Goal: Task Accomplishment & Management: Manage account settings

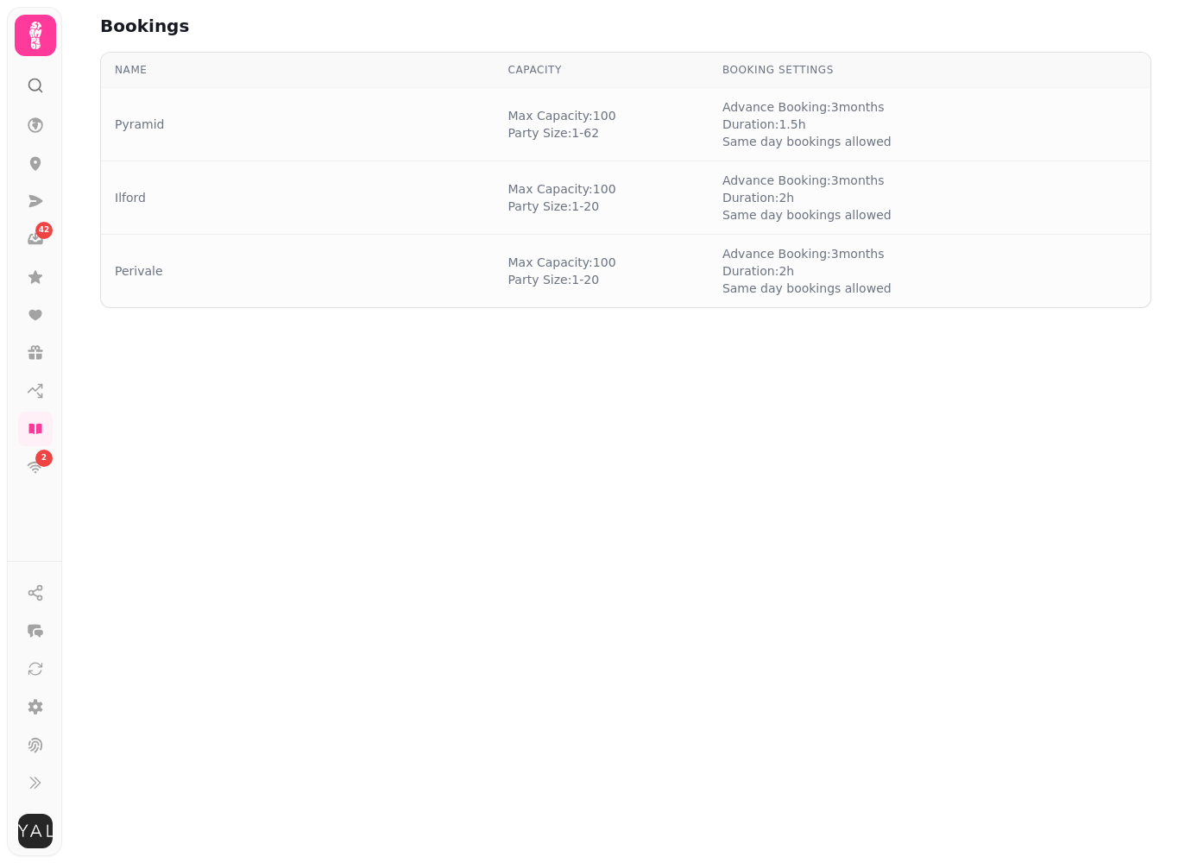
click at [191, 136] on td "Pyramid" at bounding box center [298, 124] width 394 height 73
click at [147, 131] on link "Pyramid" at bounding box center [139, 124] width 49 height 17
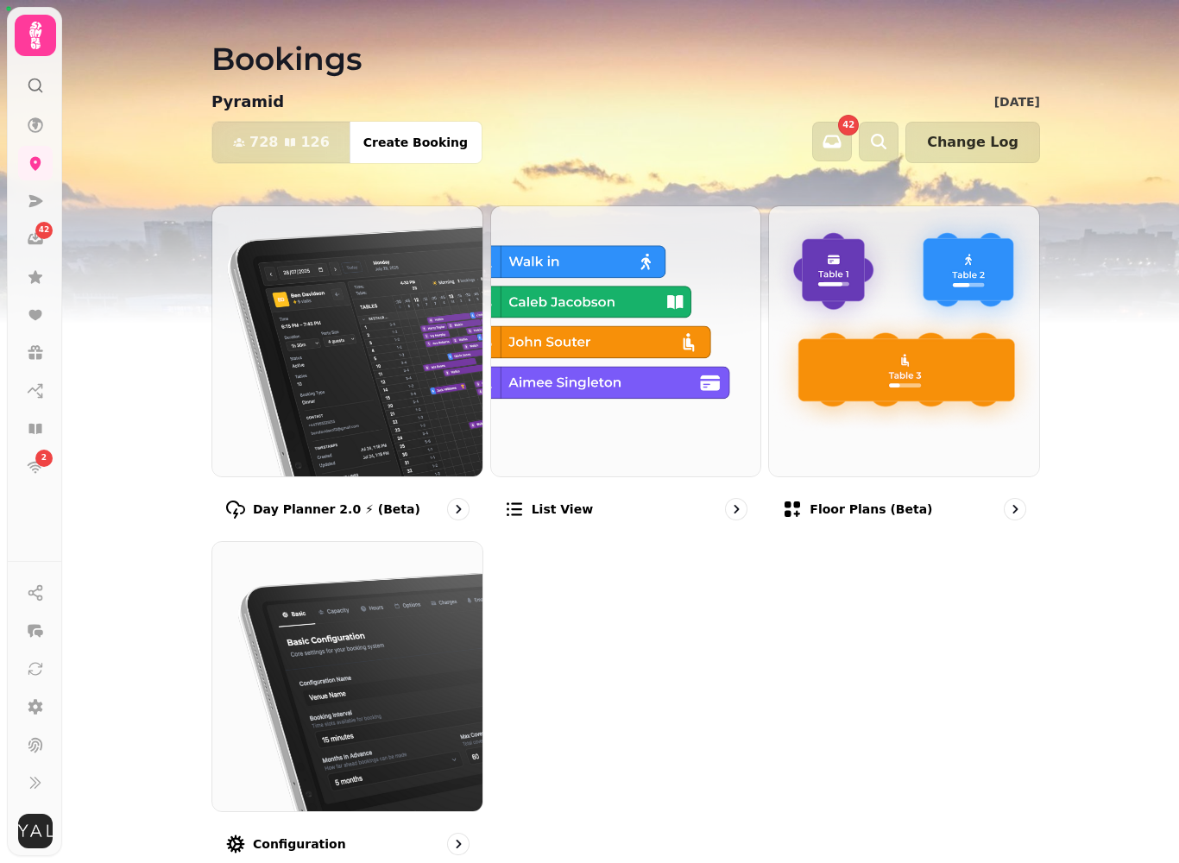
click at [382, 391] on img at bounding box center [347, 341] width 270 height 270
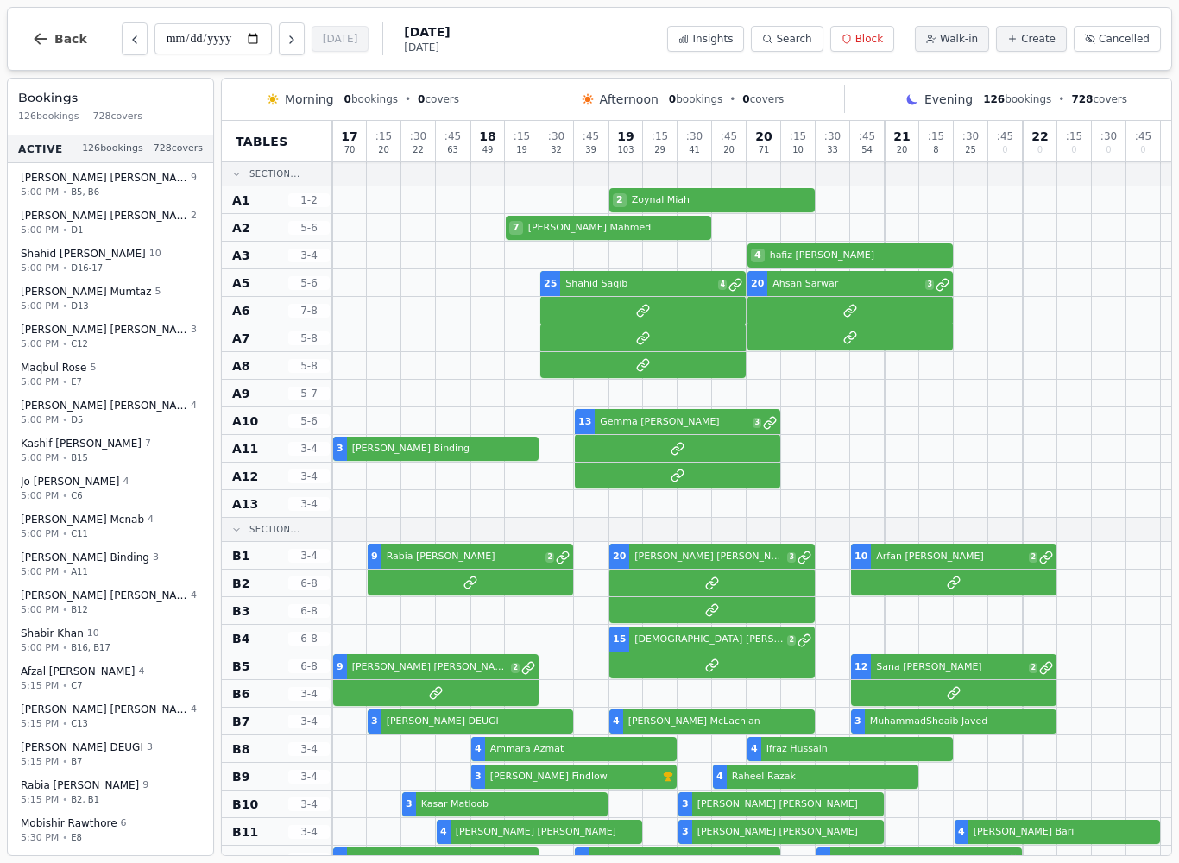
click at [1032, 49] on button "Create" at bounding box center [1031, 39] width 71 height 26
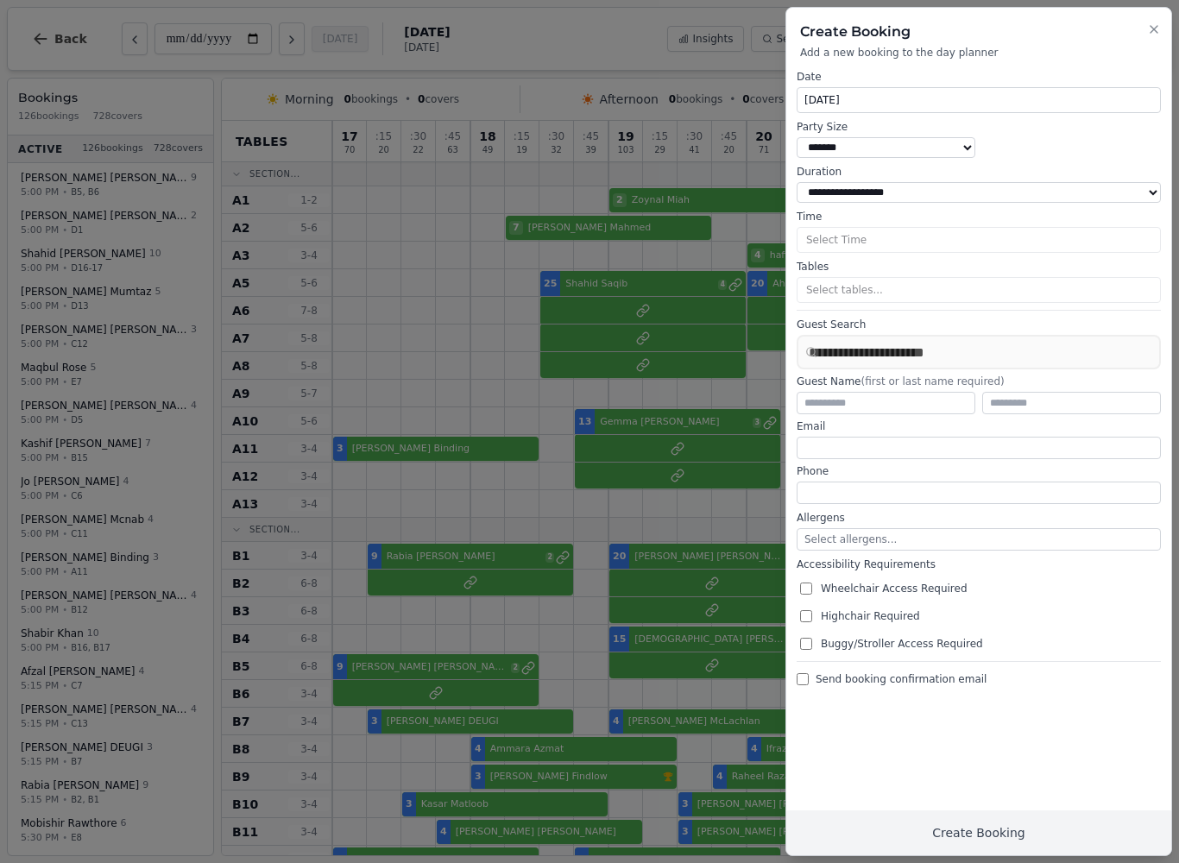
select select "****"
click at [1159, 30] on icon "button" at bounding box center [1154, 29] width 14 height 14
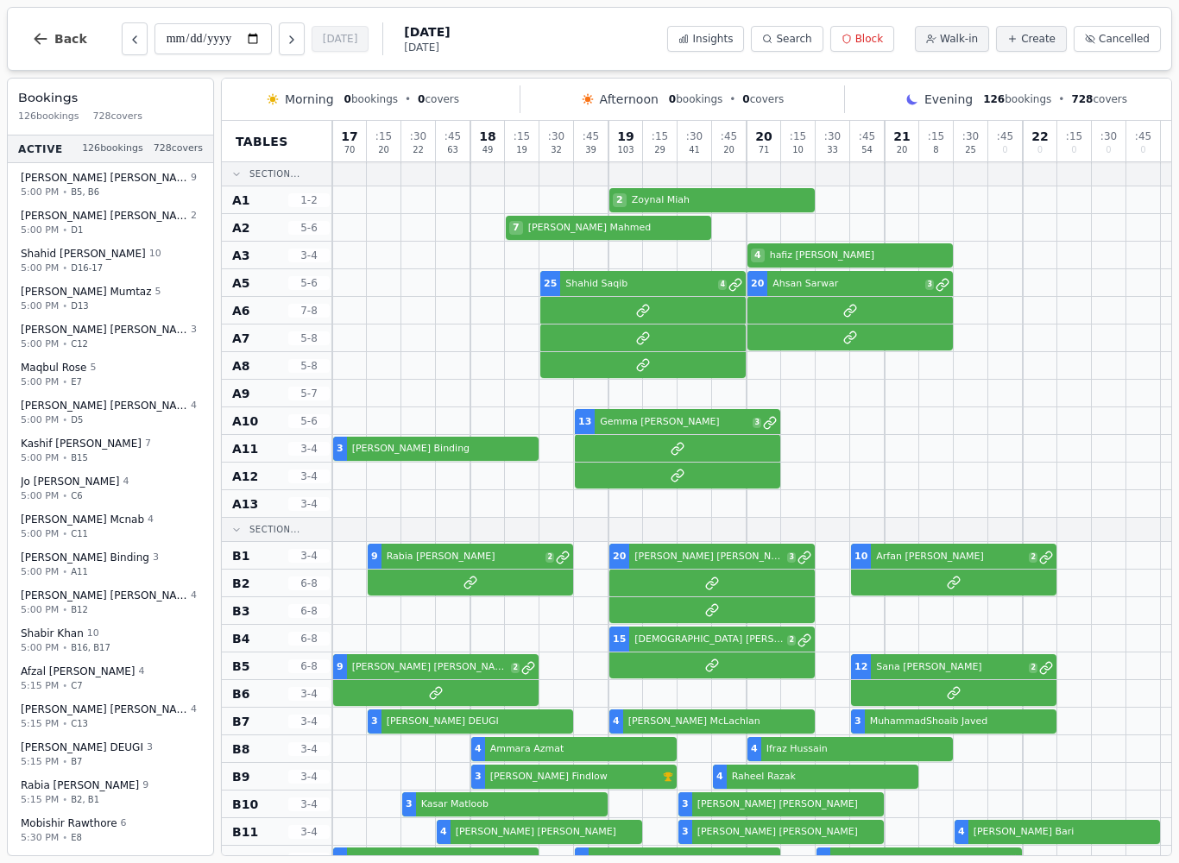
click at [34, 45] on icon "button" at bounding box center [40, 38] width 17 height 17
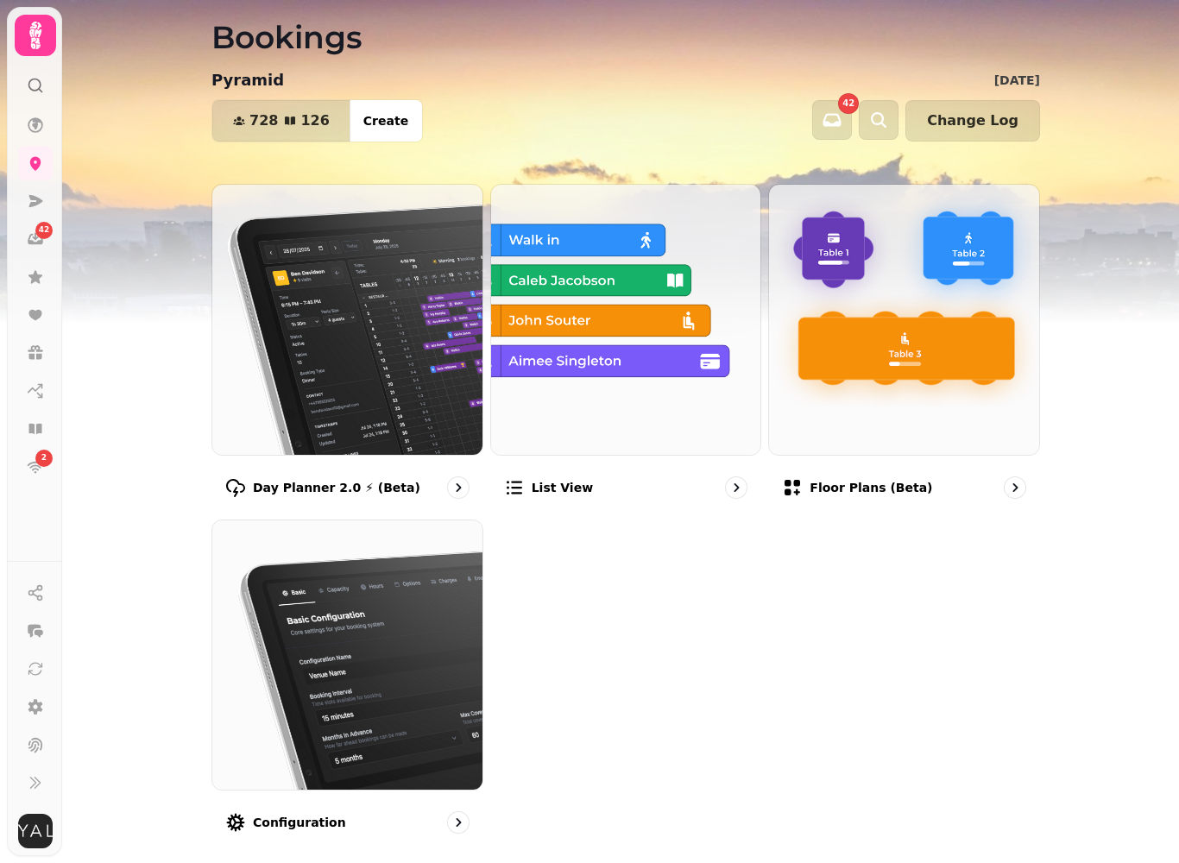
scroll to position [22, 0]
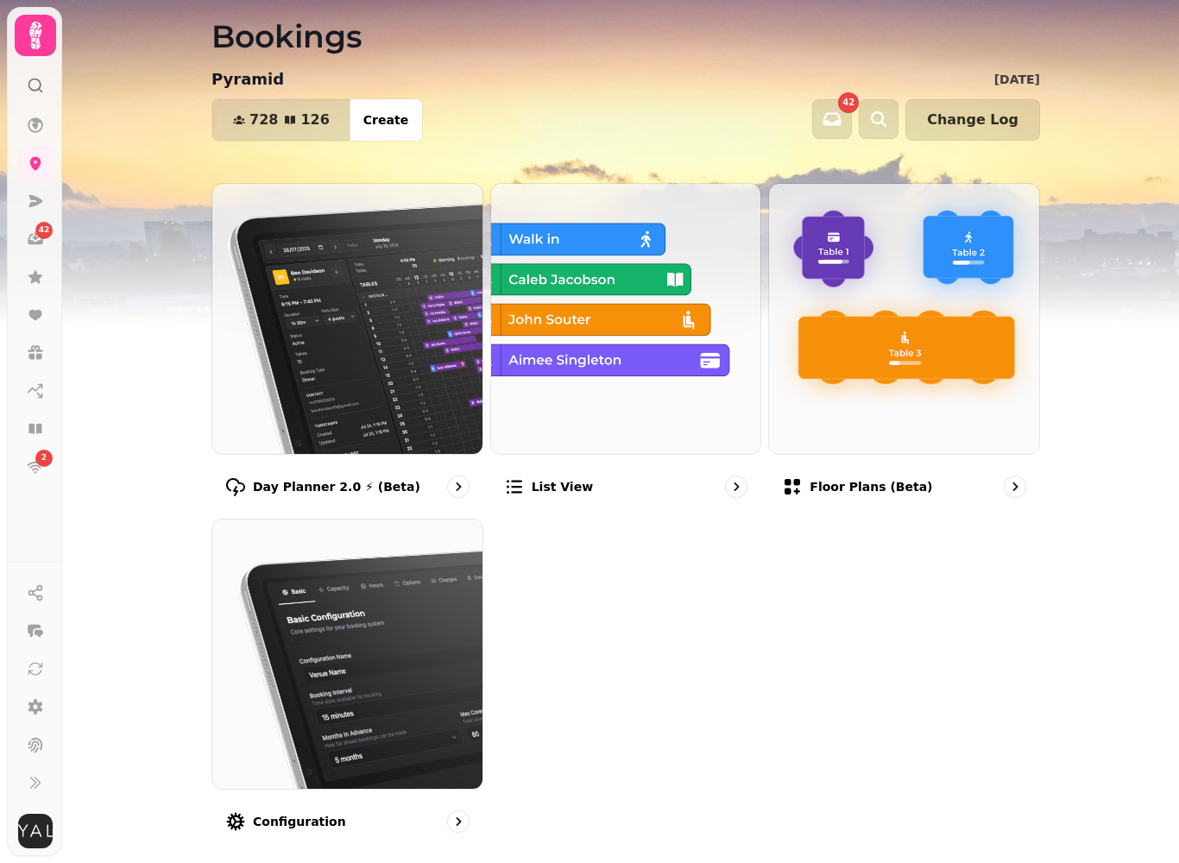
click at [401, 667] on img at bounding box center [347, 655] width 270 height 270
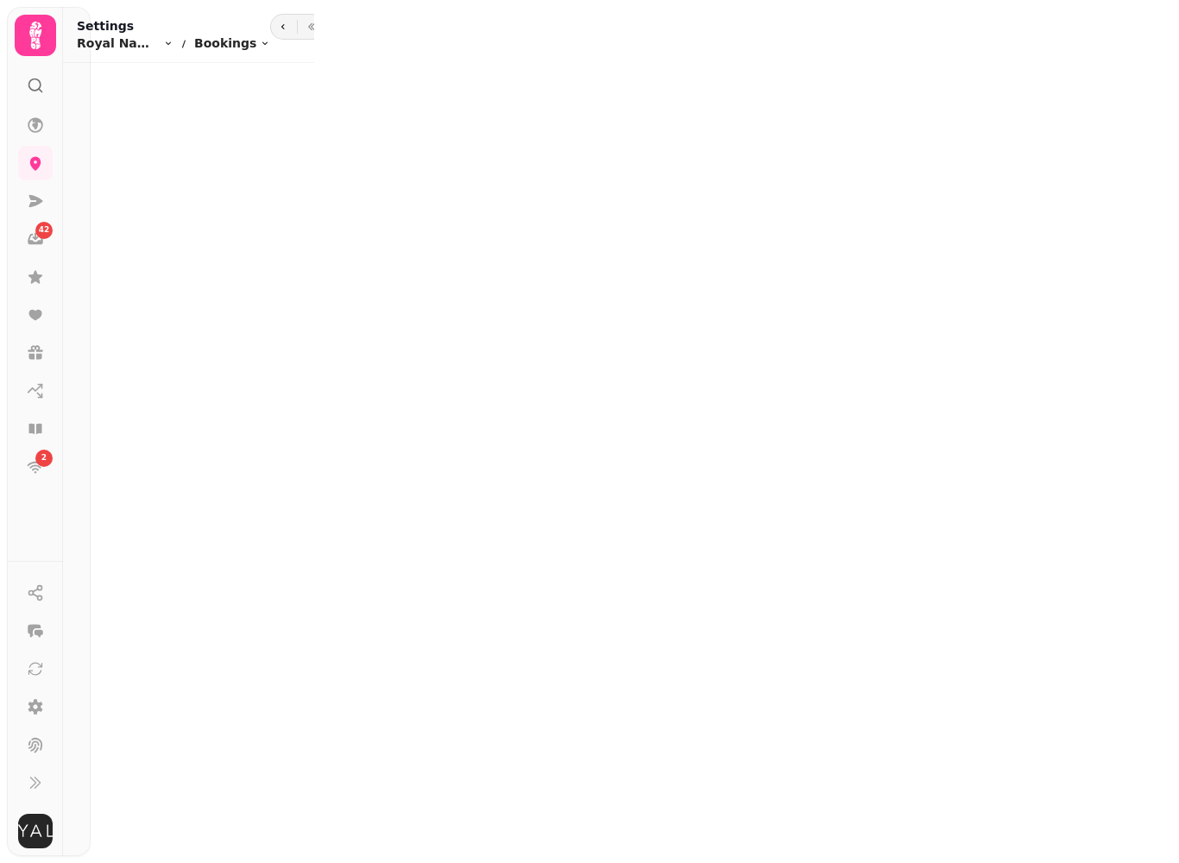
select select "**********"
select select "****"
select select "*"
select select "***"
select select "**"
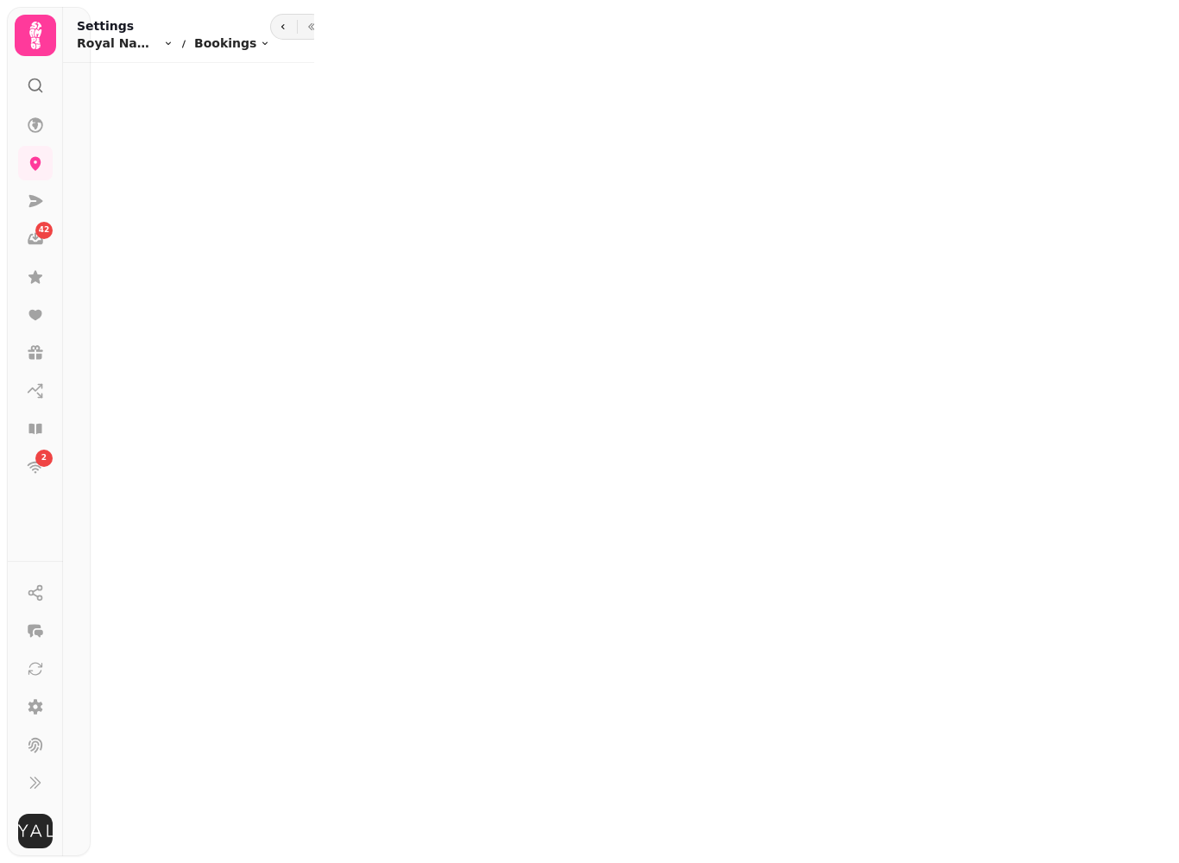
select select "**"
select select
select select "****"
select select "*****"
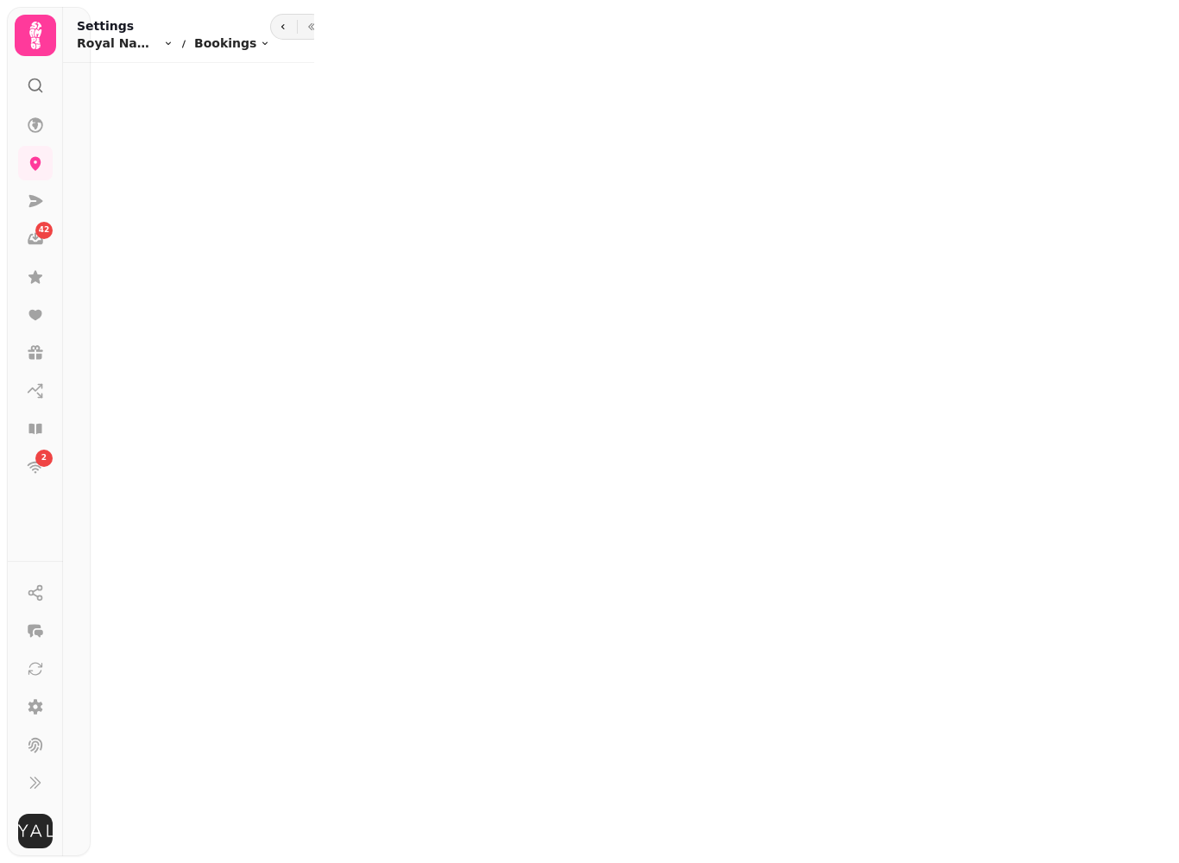
select select "*"
select select "***"
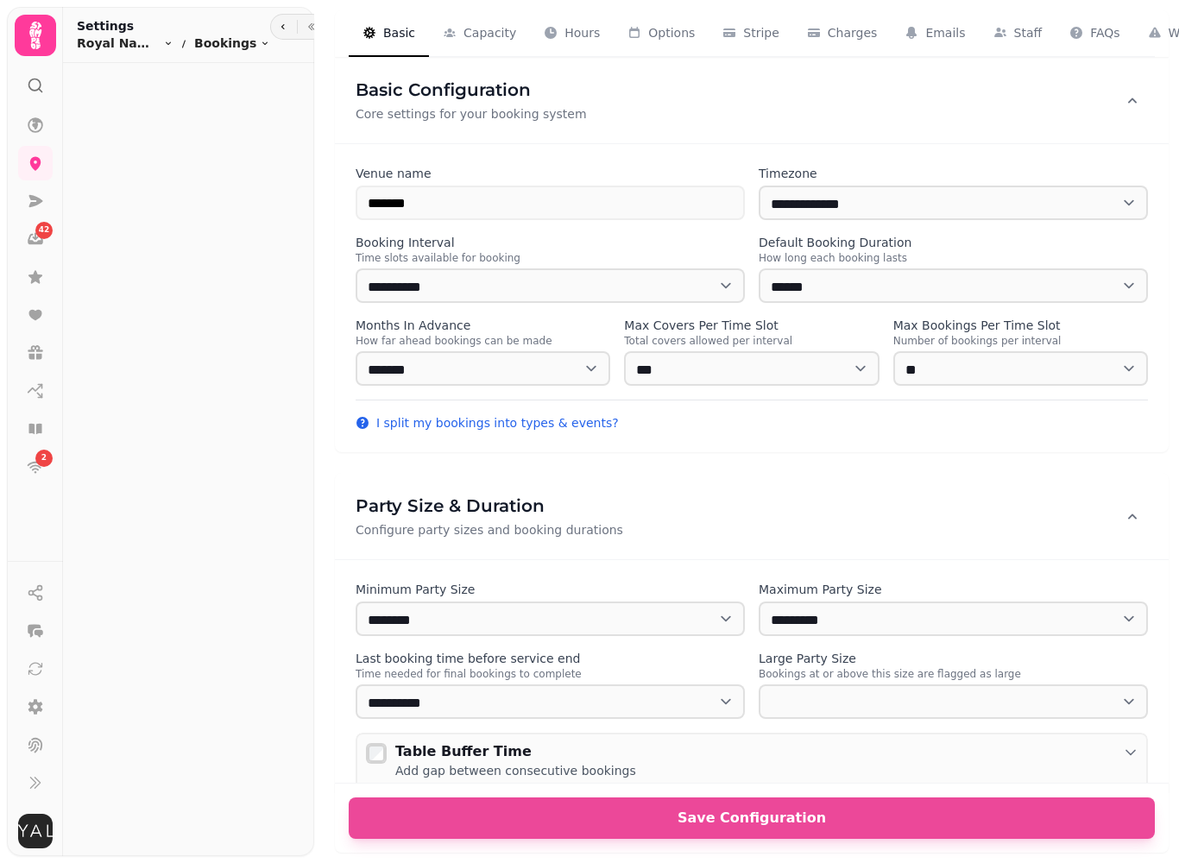
select select "**********"
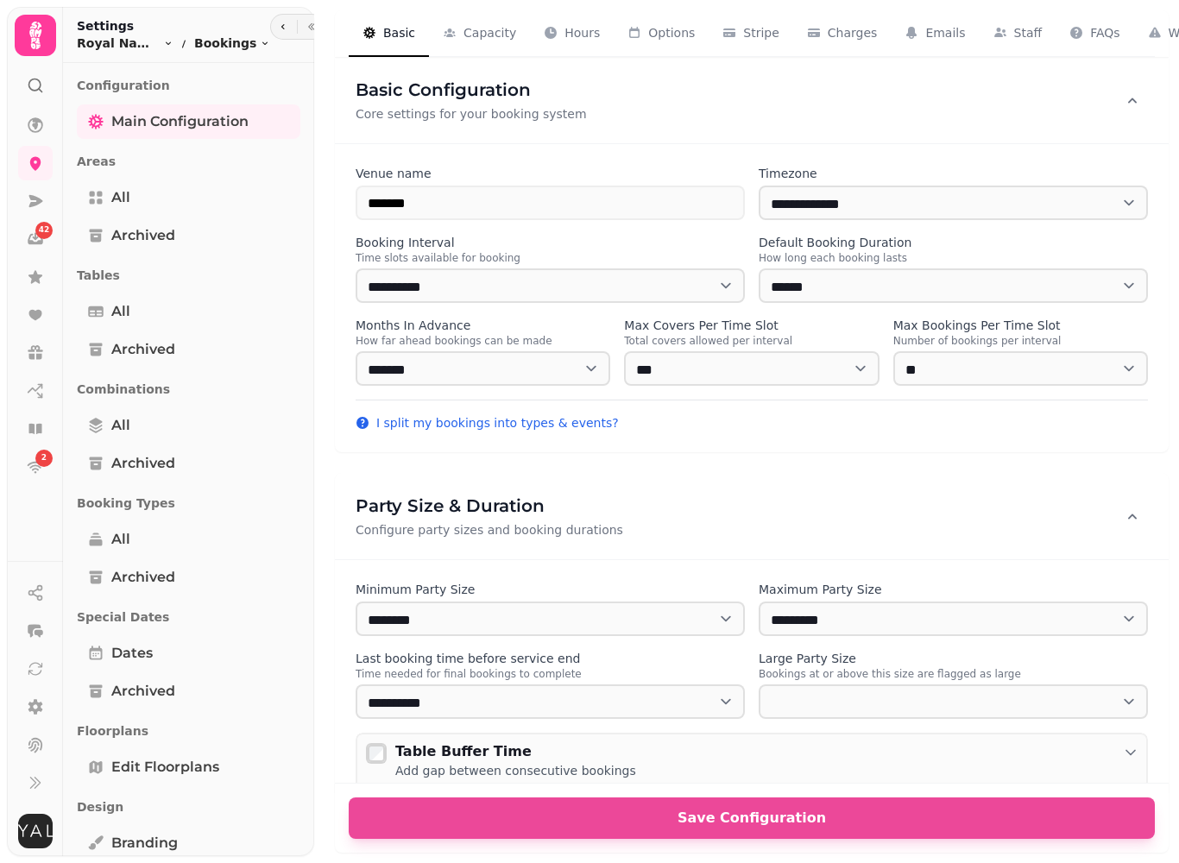
click at [52, 31] on icon at bounding box center [35, 35] width 35 height 35
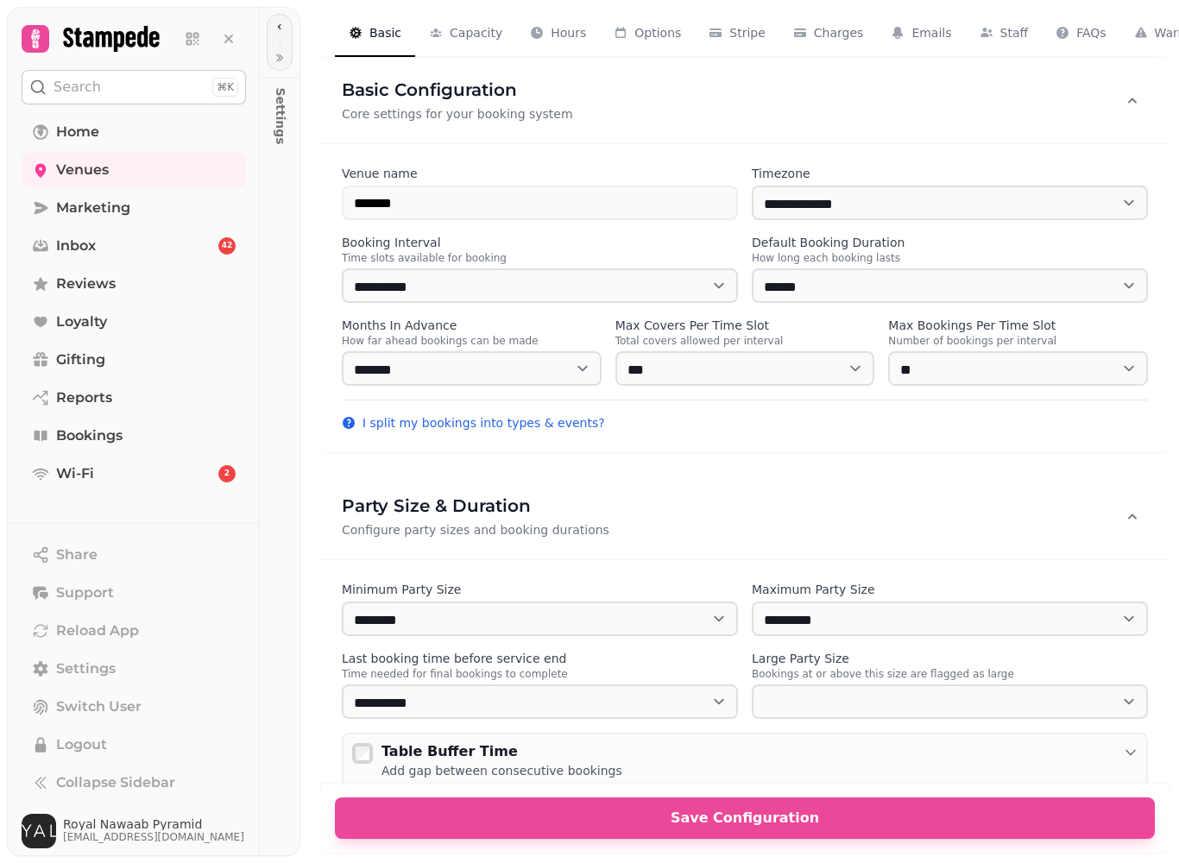
click at [240, 43] on button at bounding box center [228, 39] width 35 height 35
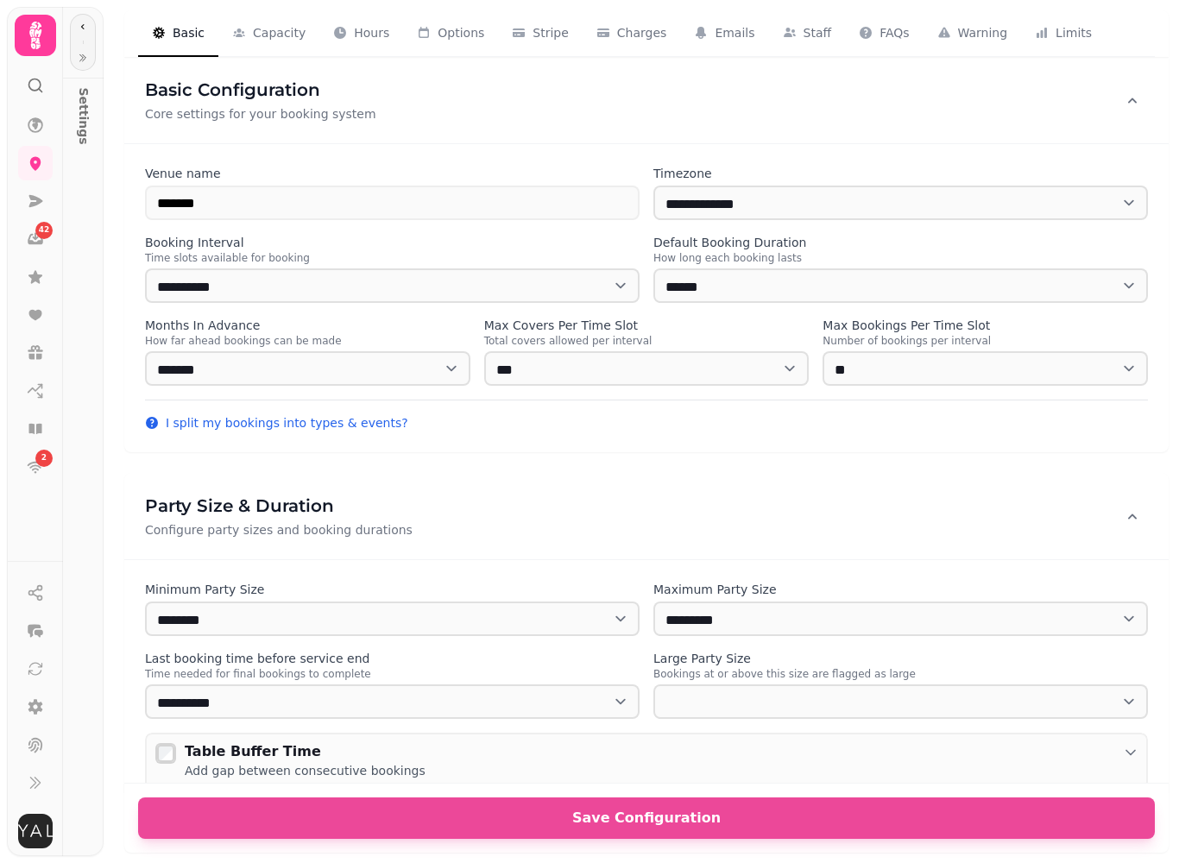
click at [544, 735] on div "Table Buffer Time Add gap between consecutive bookings" at bounding box center [646, 760] width 1003 height 55
click at [615, 811] on span "Save Configuration" at bounding box center [646, 818] width 975 height 14
click at [35, 238] on icon at bounding box center [36, 237] width 6 height 8
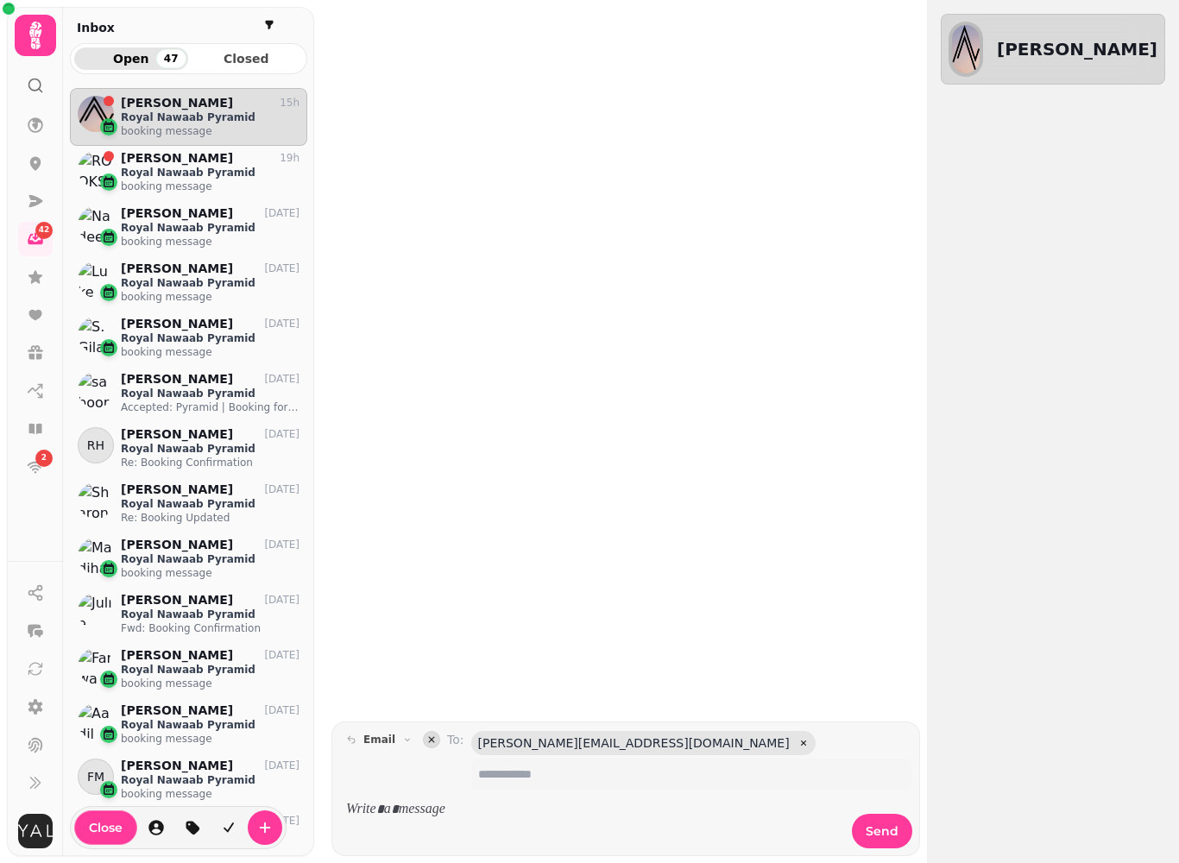
scroll to position [760, 237]
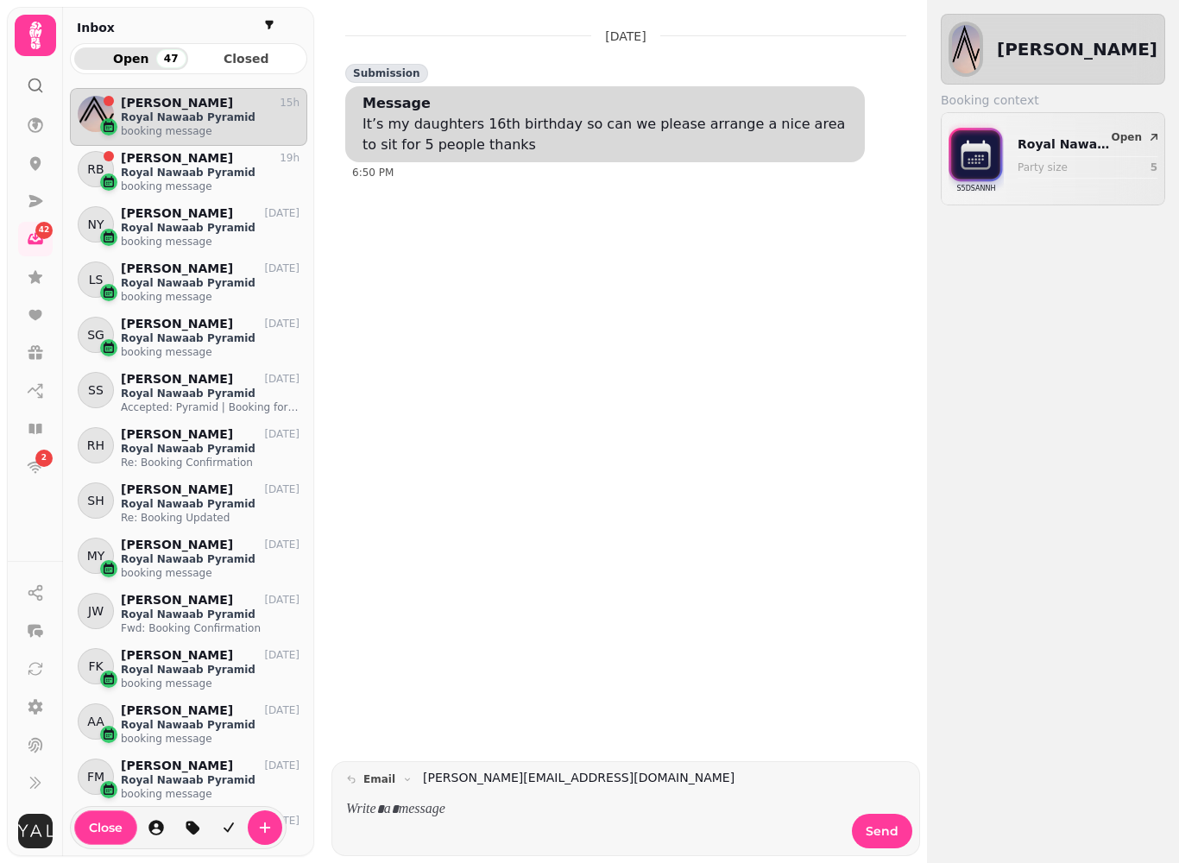
click at [104, 824] on span "Close" at bounding box center [106, 828] width 34 height 12
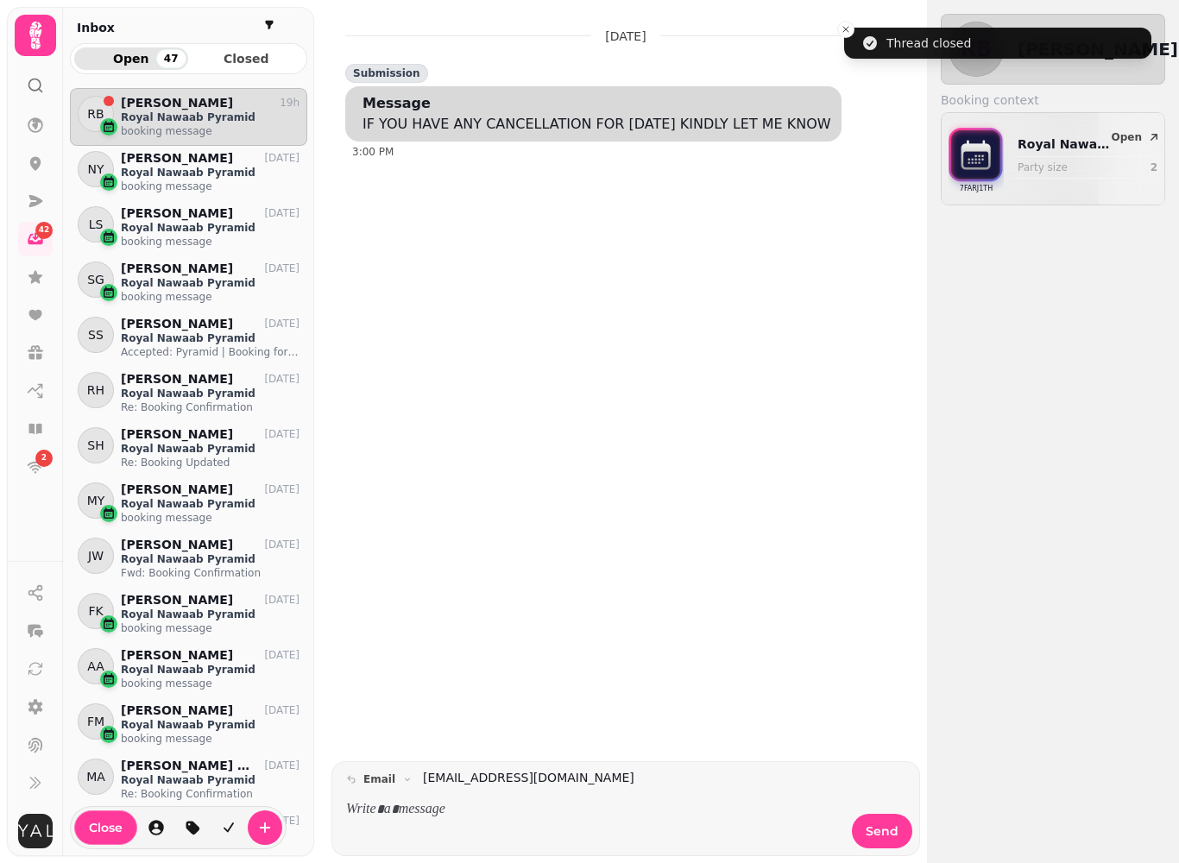
click at [109, 831] on span "Close" at bounding box center [106, 828] width 34 height 12
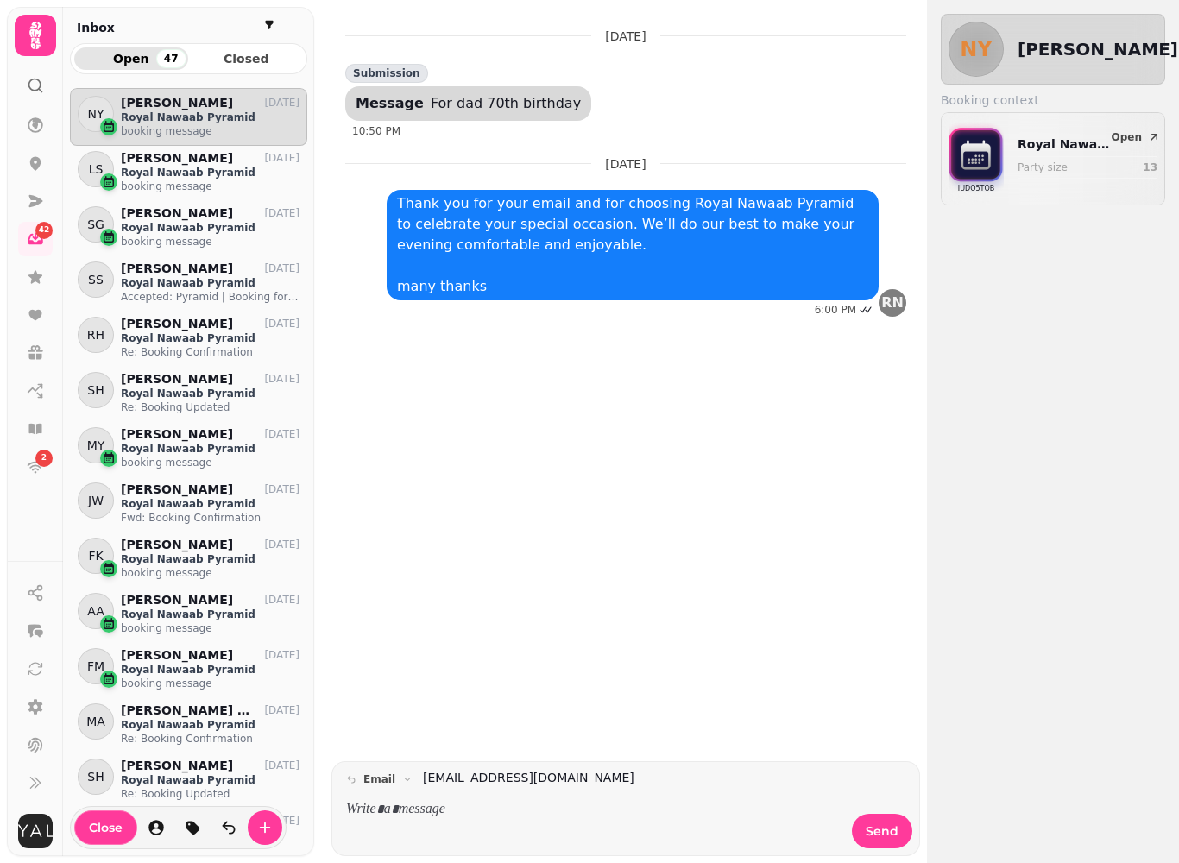
click at [243, 65] on span "Closed" at bounding box center [247, 59] width 86 height 12
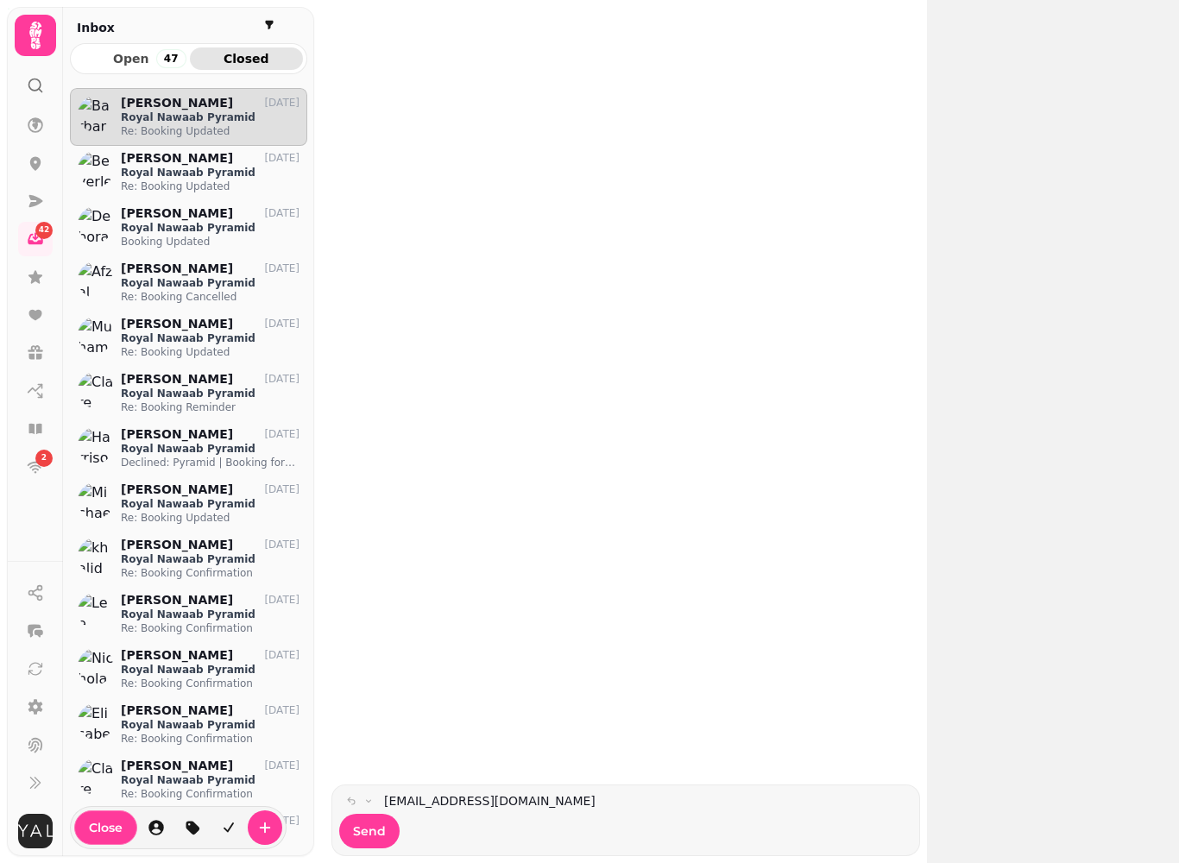
scroll to position [760, 237]
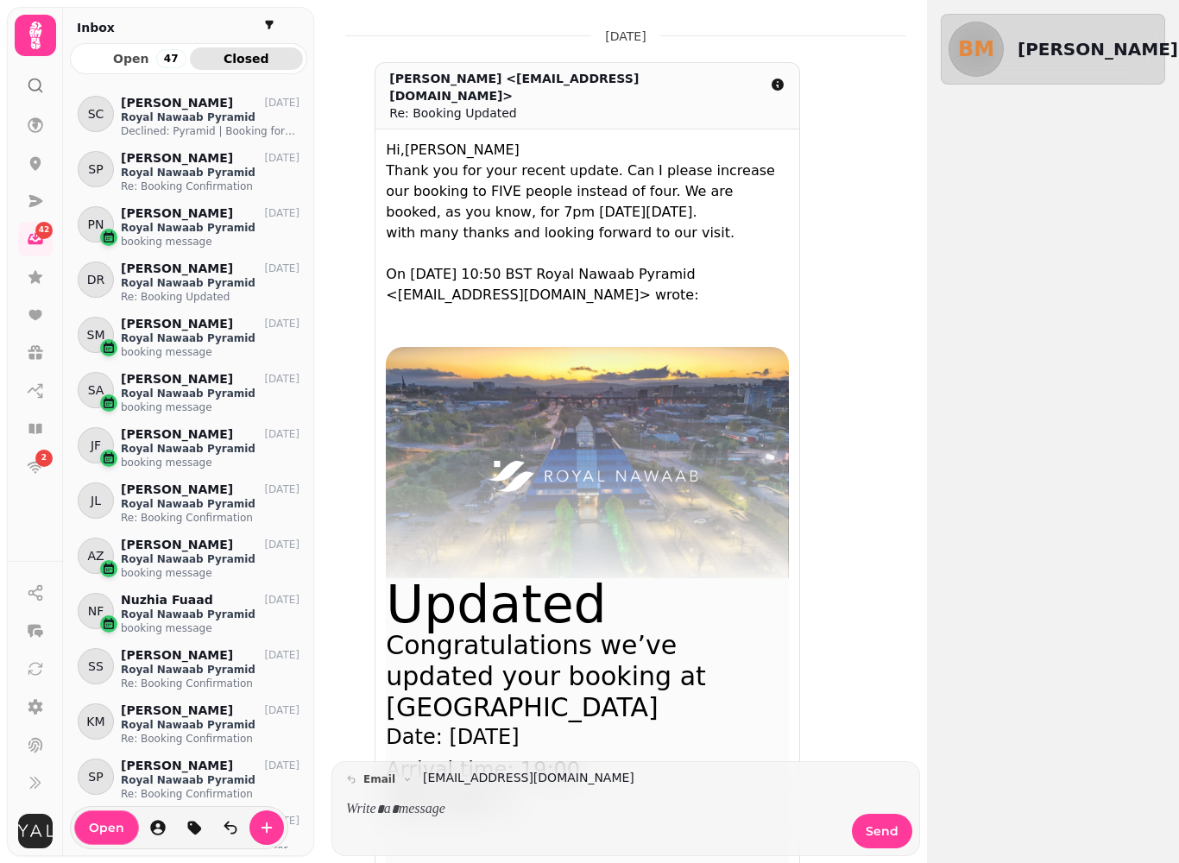
click at [888, 825] on span "Send" at bounding box center [882, 831] width 33 height 12
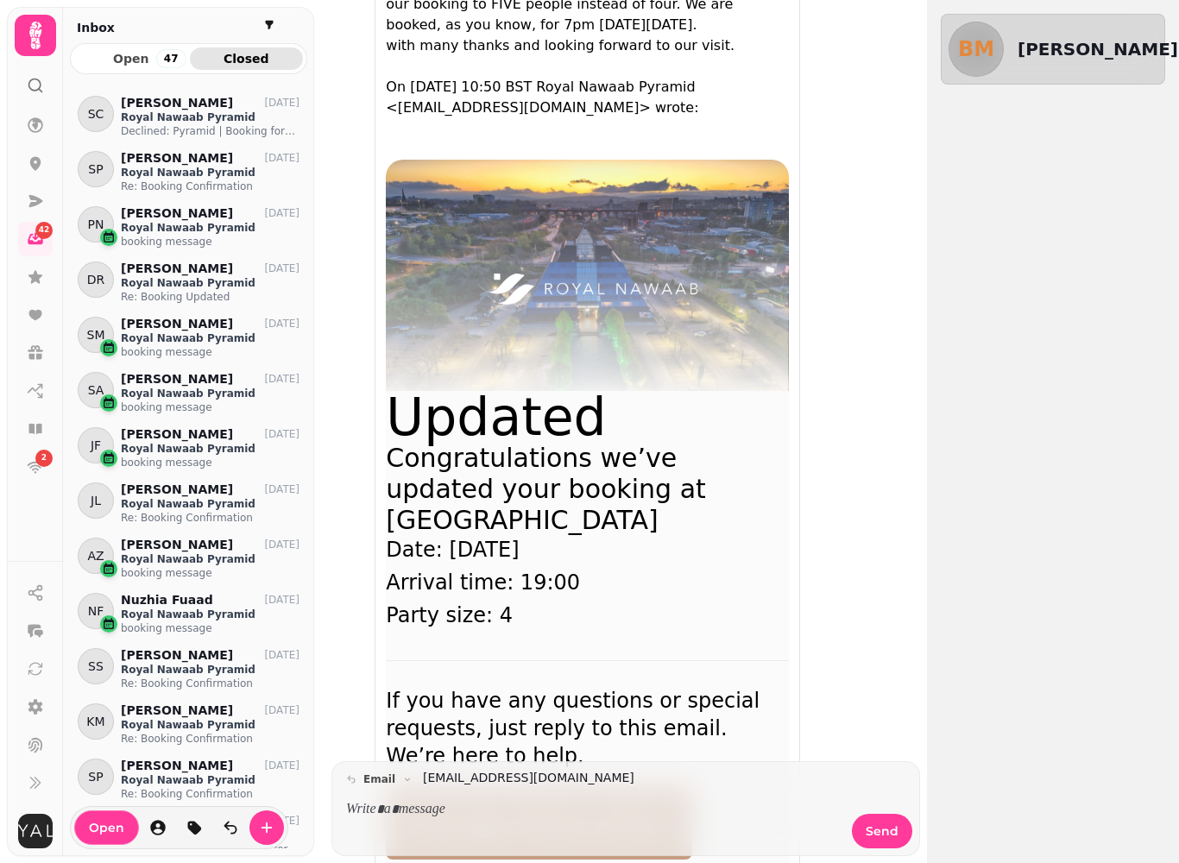
scroll to position [184, 0]
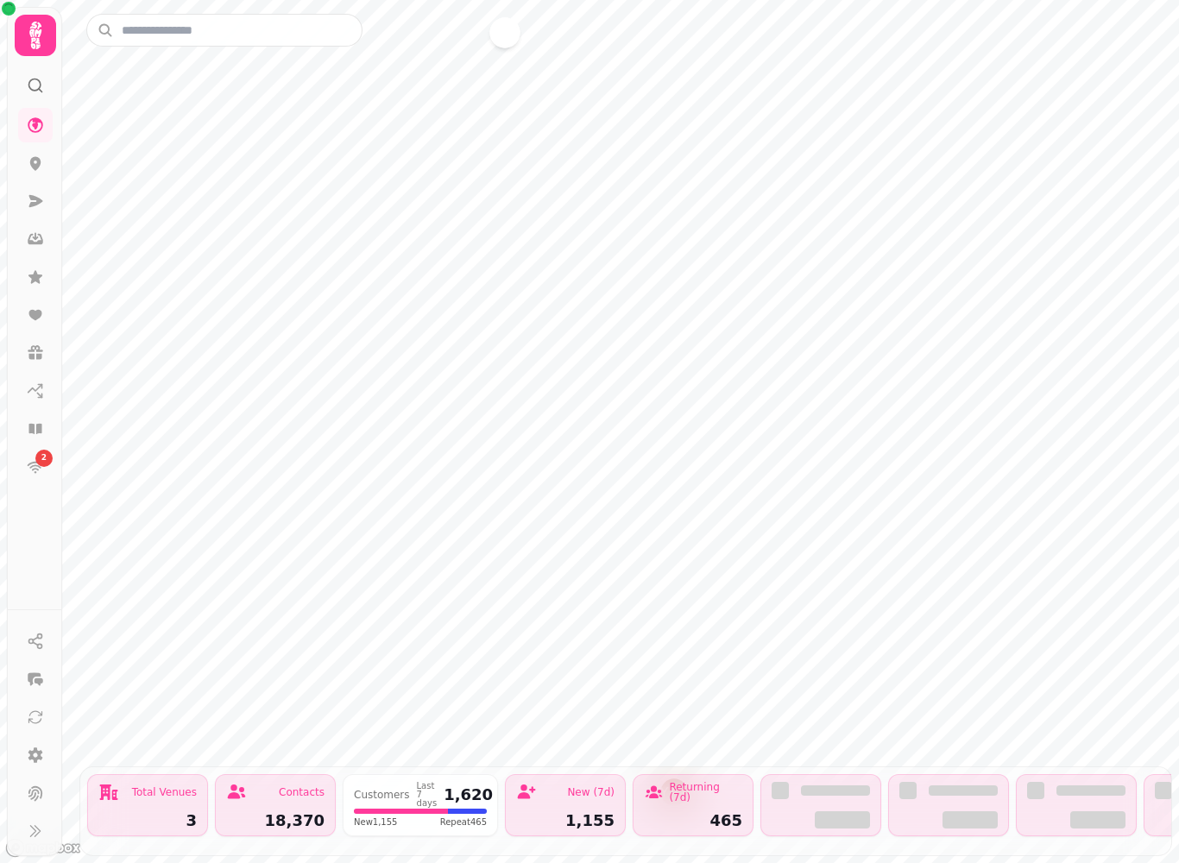
click at [47, 36] on icon at bounding box center [35, 35] width 35 height 35
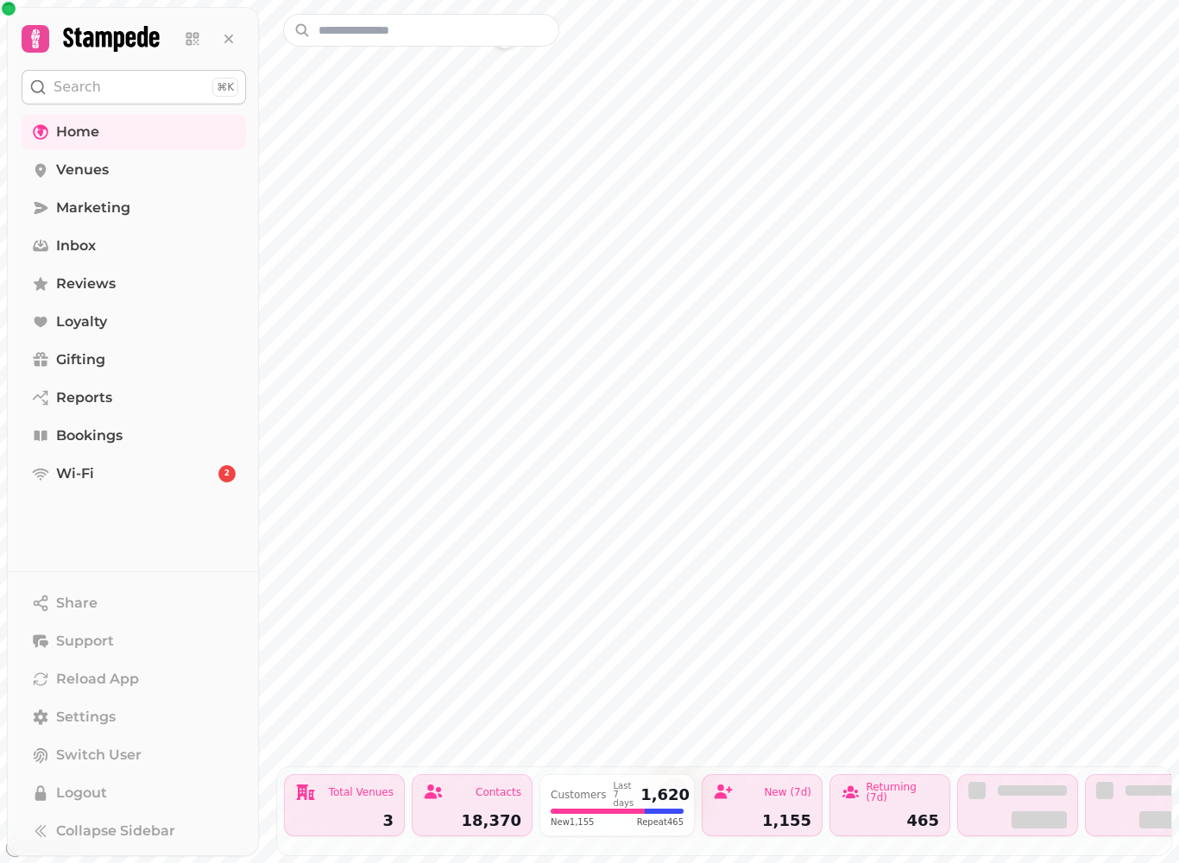
click at [140, 133] on link "Home" at bounding box center [134, 132] width 224 height 35
click at [117, 437] on span "Bookings" at bounding box center [89, 436] width 66 height 21
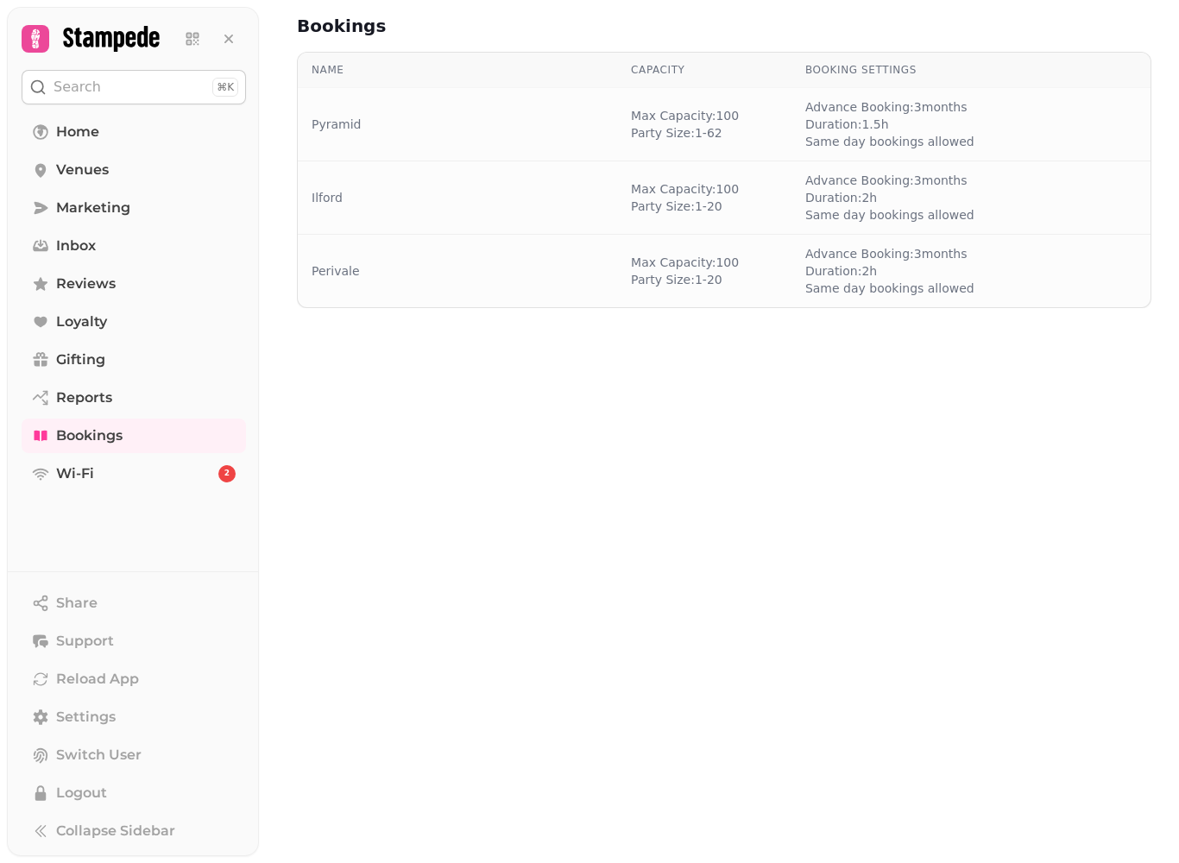
click at [357, 125] on link "Pyramid" at bounding box center [336, 124] width 49 height 17
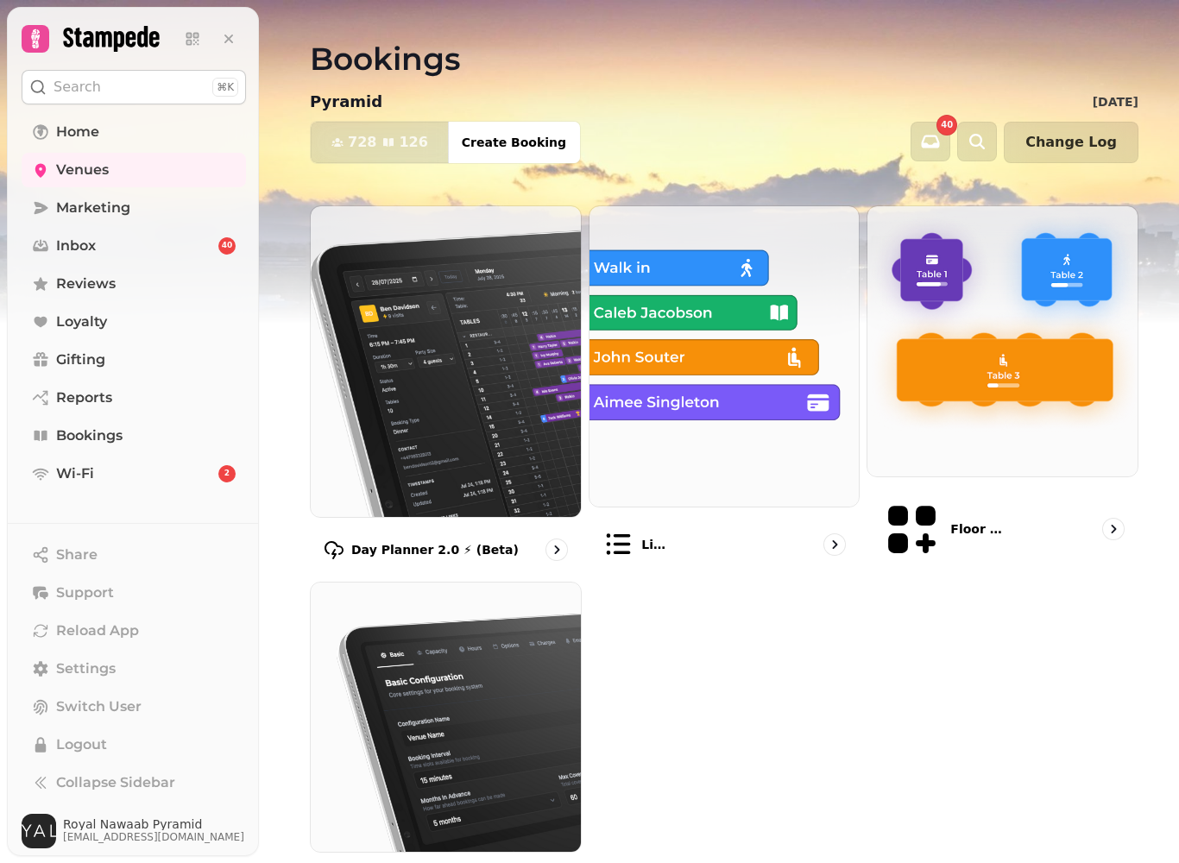
click at [472, 392] on img at bounding box center [446, 361] width 270 height 311
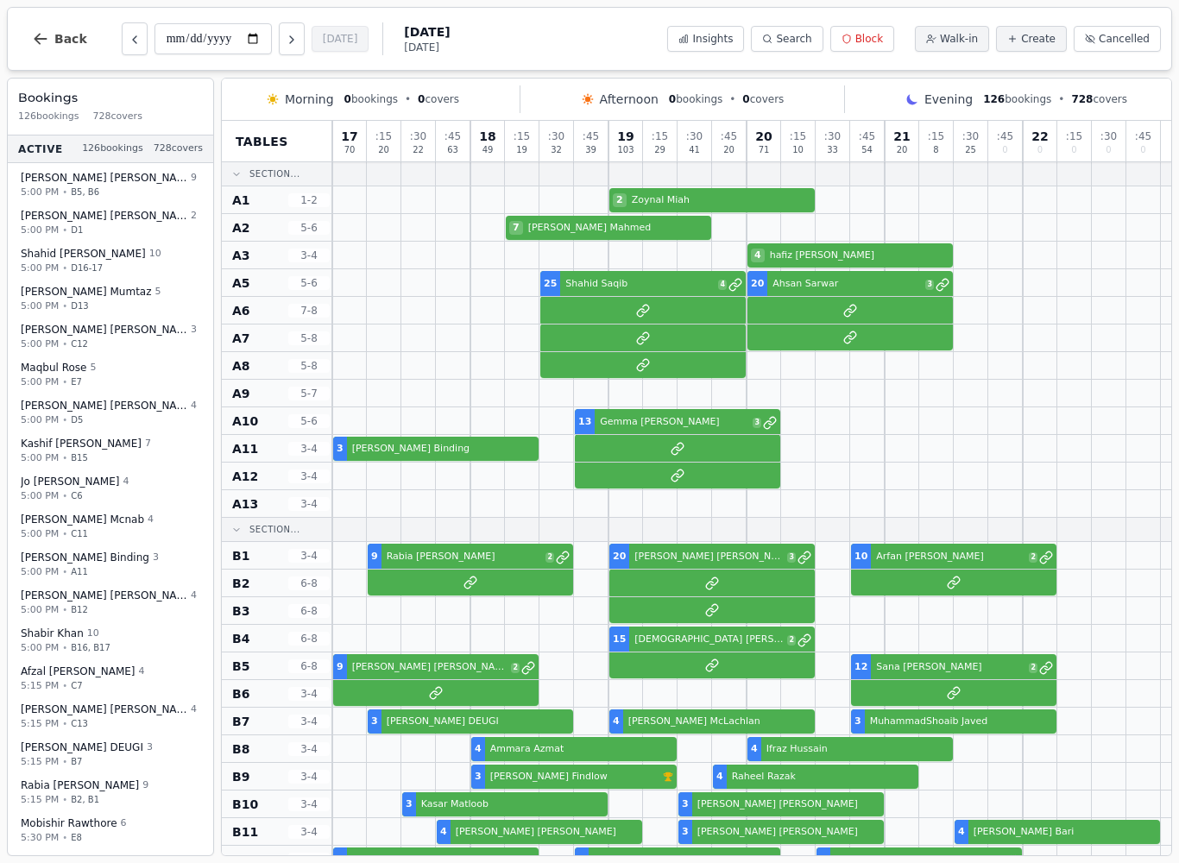
click at [811, 40] on span "Search" at bounding box center [793, 39] width 35 height 14
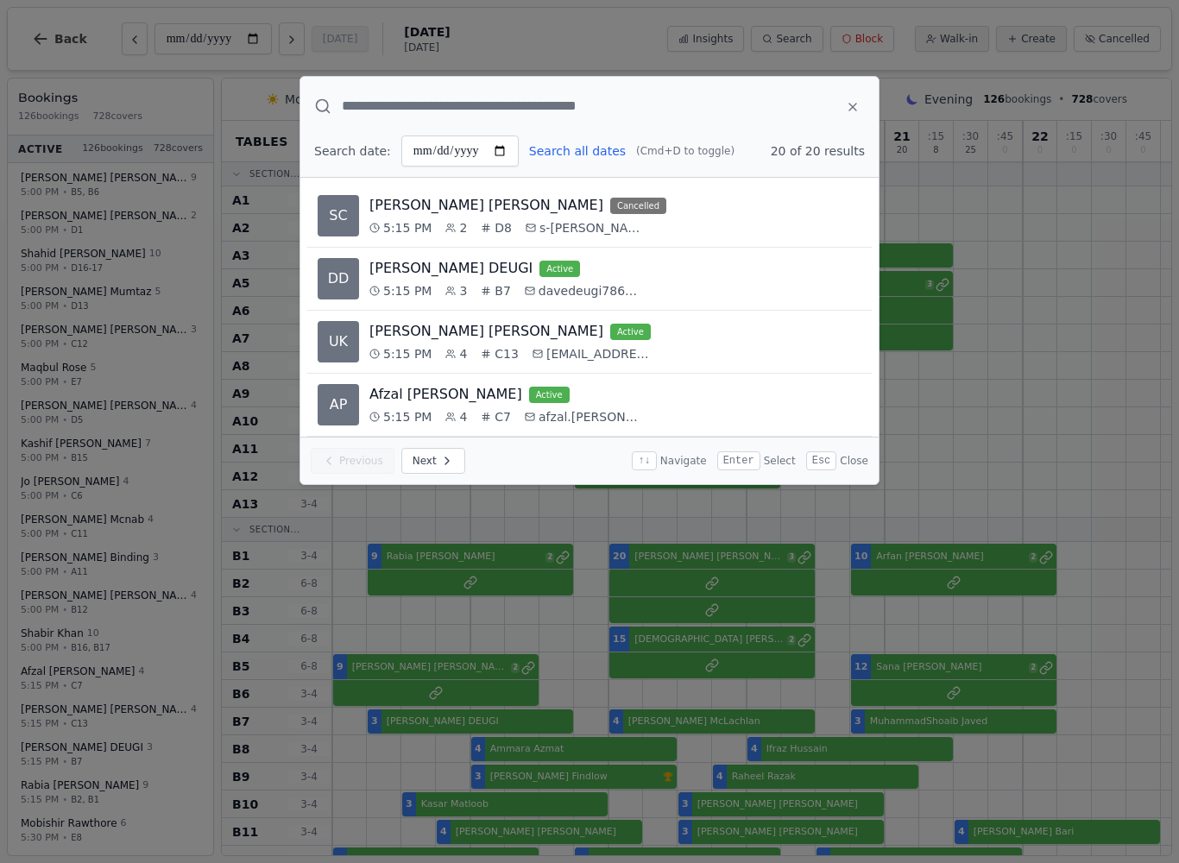
click at [861, 104] on button at bounding box center [853, 106] width 24 height 31
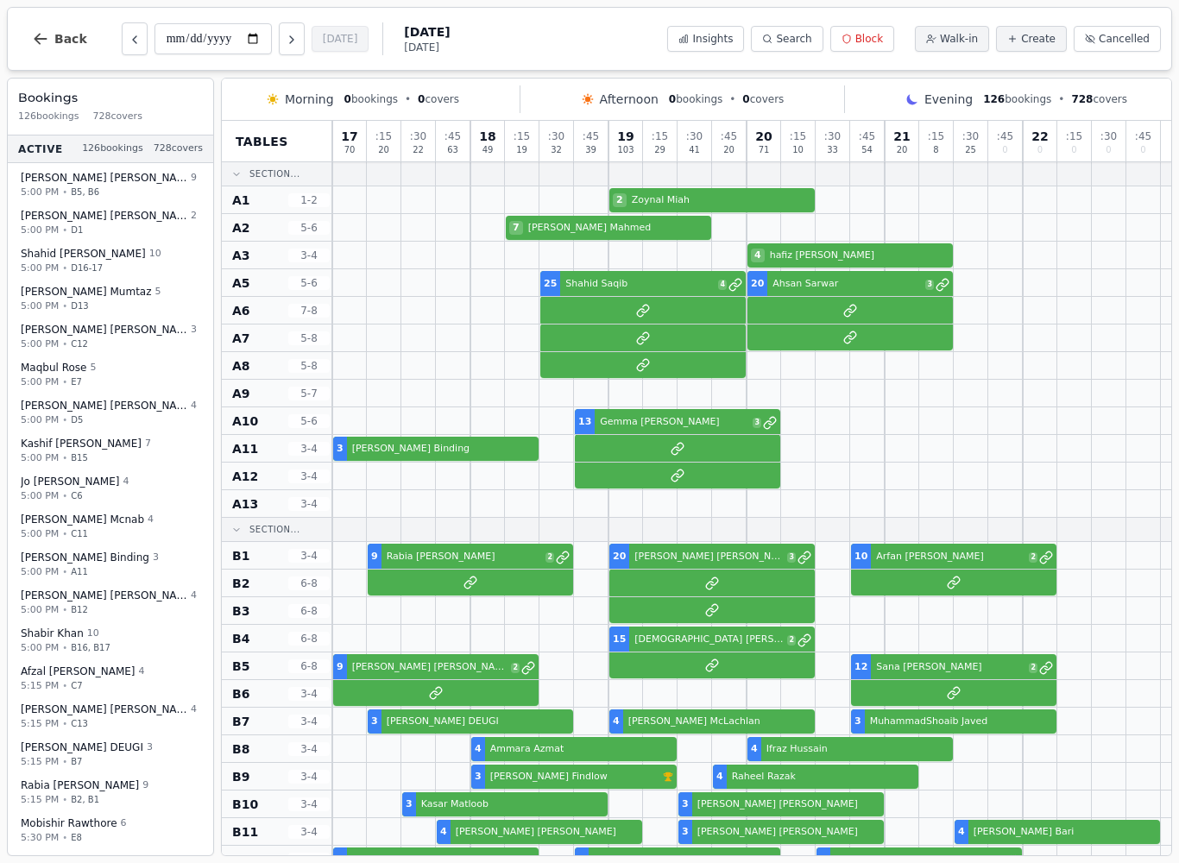
click at [228, 842] on div "B11 3 - 4" at bounding box center [277, 832] width 110 height 28
click at [331, 695] on div "3 - 4" at bounding box center [309, 693] width 43 height 27
click at [238, 842] on div "B11 3 - 4" at bounding box center [277, 832] width 110 height 28
click at [333, 724] on div at bounding box center [349, 721] width 35 height 27
click at [333, 723] on div at bounding box center [349, 721] width 35 height 27
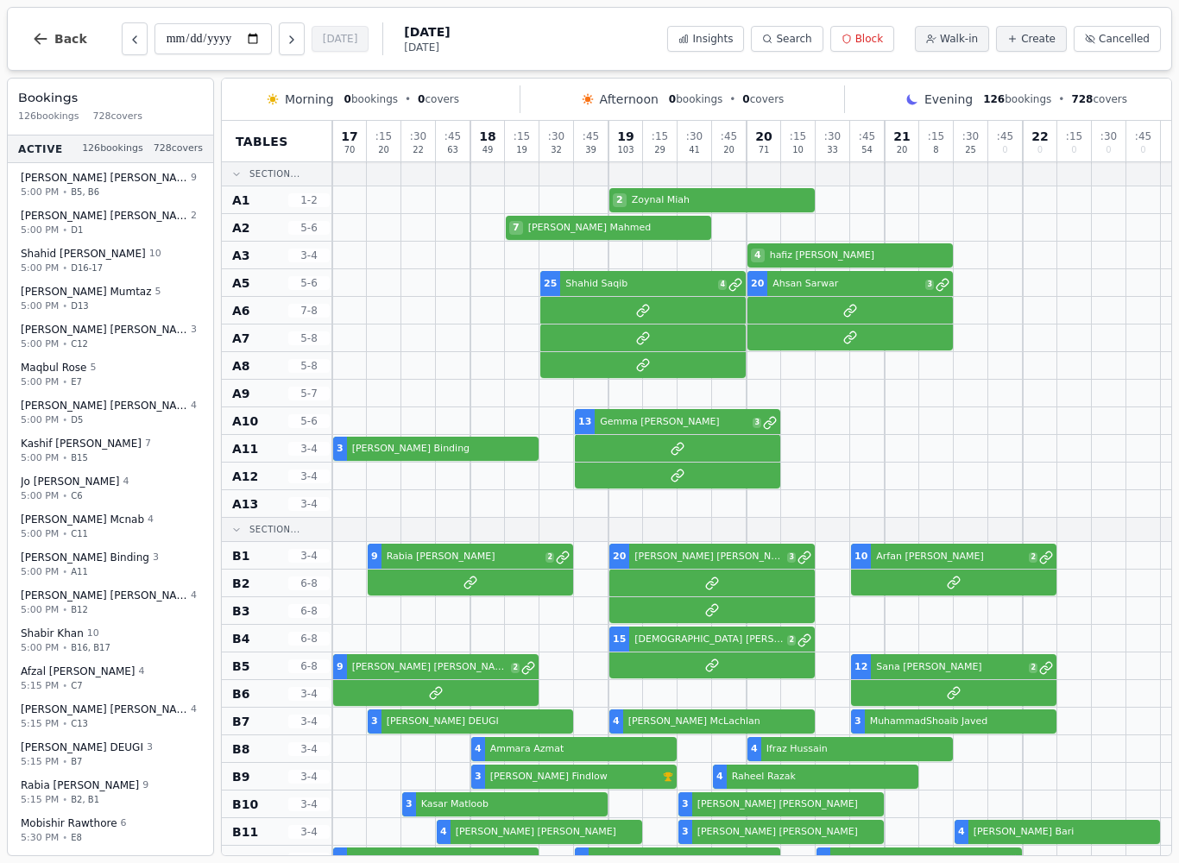
click at [326, 712] on div "3 - 4" at bounding box center [309, 721] width 43 height 27
click at [332, 717] on div at bounding box center [349, 721] width 35 height 27
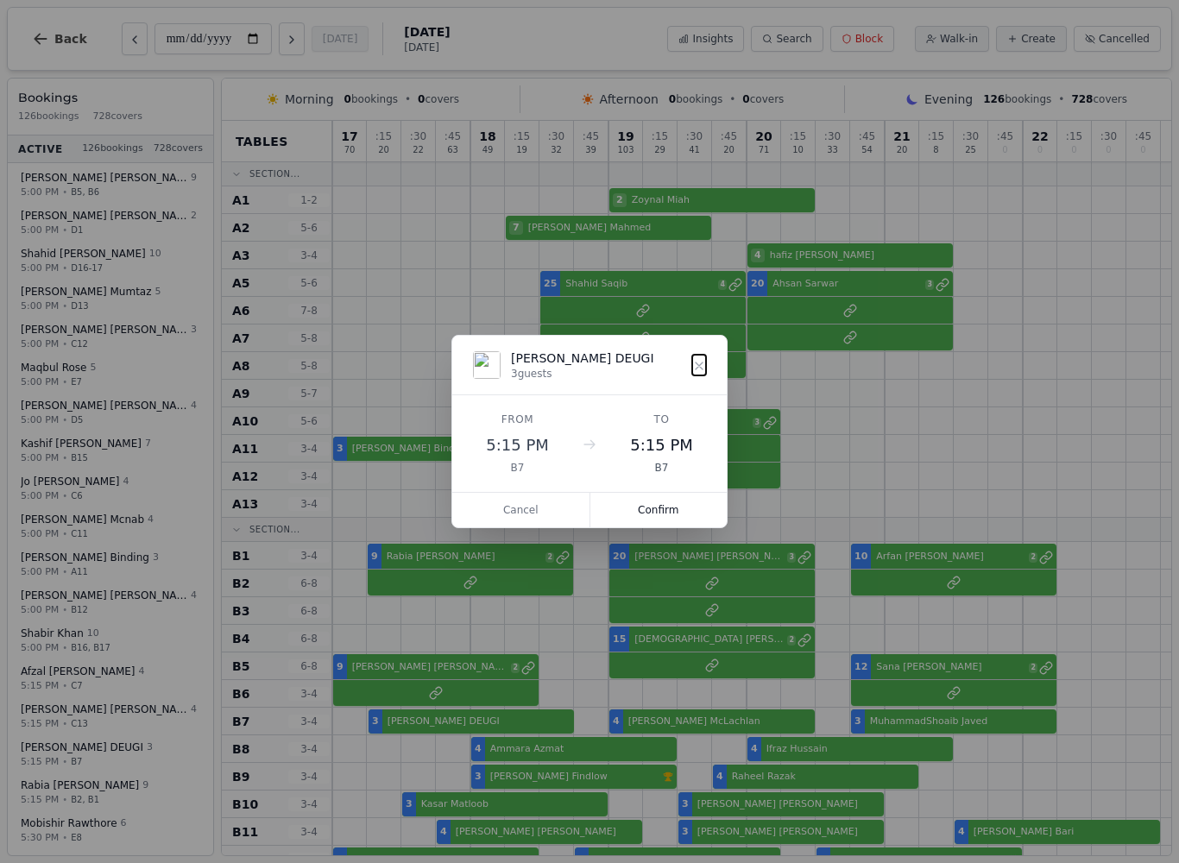
click at [451, 528] on dialog "DD DAVE DEUGI 3 guests From 5:15 PM B7 To 5:15 PM B7 Cancel Confirm" at bounding box center [589, 431] width 276 height 193
click at [451, 527] on dialog "DD DAVE DEUGI 3 guests From 5:15 PM B7 To 5:15 PM B7 Cancel Confirm" at bounding box center [589, 431] width 276 height 193
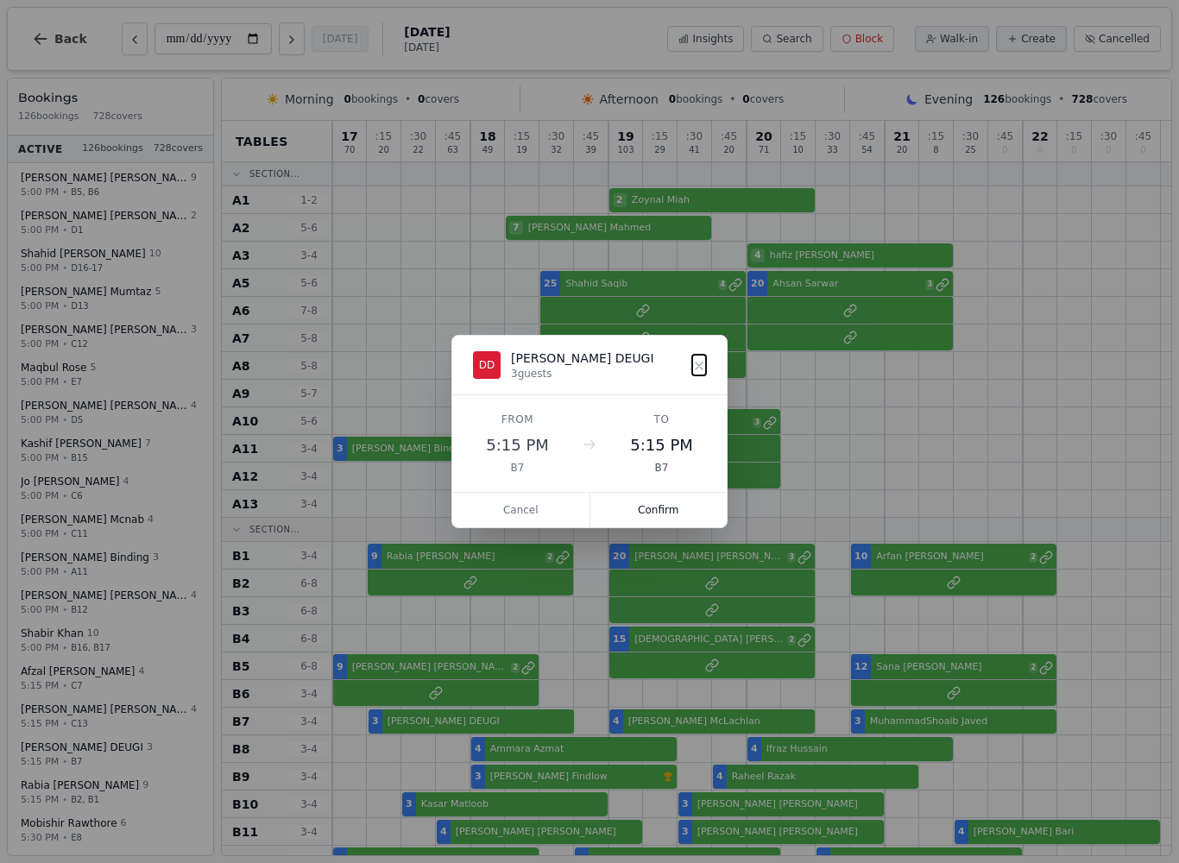
click at [451, 483] on dialog "DD DAVE DEUGI 3 guests From 5:15 PM B7 To 5:15 PM B7 Cancel Confirm" at bounding box center [589, 431] width 276 height 193
click at [451, 495] on dialog "DD DAVE DEUGI 3 guests From 5:15 PM B7 To 5:15 PM B7 Cancel Confirm" at bounding box center [589, 431] width 276 height 193
click at [451, 441] on dialog "DD DAVE DEUGI 3 guests From 5:15 PM B7 To 5:15 PM B7 Cancel Confirm" at bounding box center [589, 431] width 276 height 193
click at [451, 485] on dialog "DD DAVE DEUGI 3 guests From 5:15 PM B7 To 5:15 PM B7 Cancel Confirm" at bounding box center [589, 431] width 276 height 193
click at [451, 500] on dialog "DD DAVE DEUGI 3 guests From 5:15 PM B7 To 5:15 PM B7 Cancel Confirm" at bounding box center [589, 431] width 276 height 193
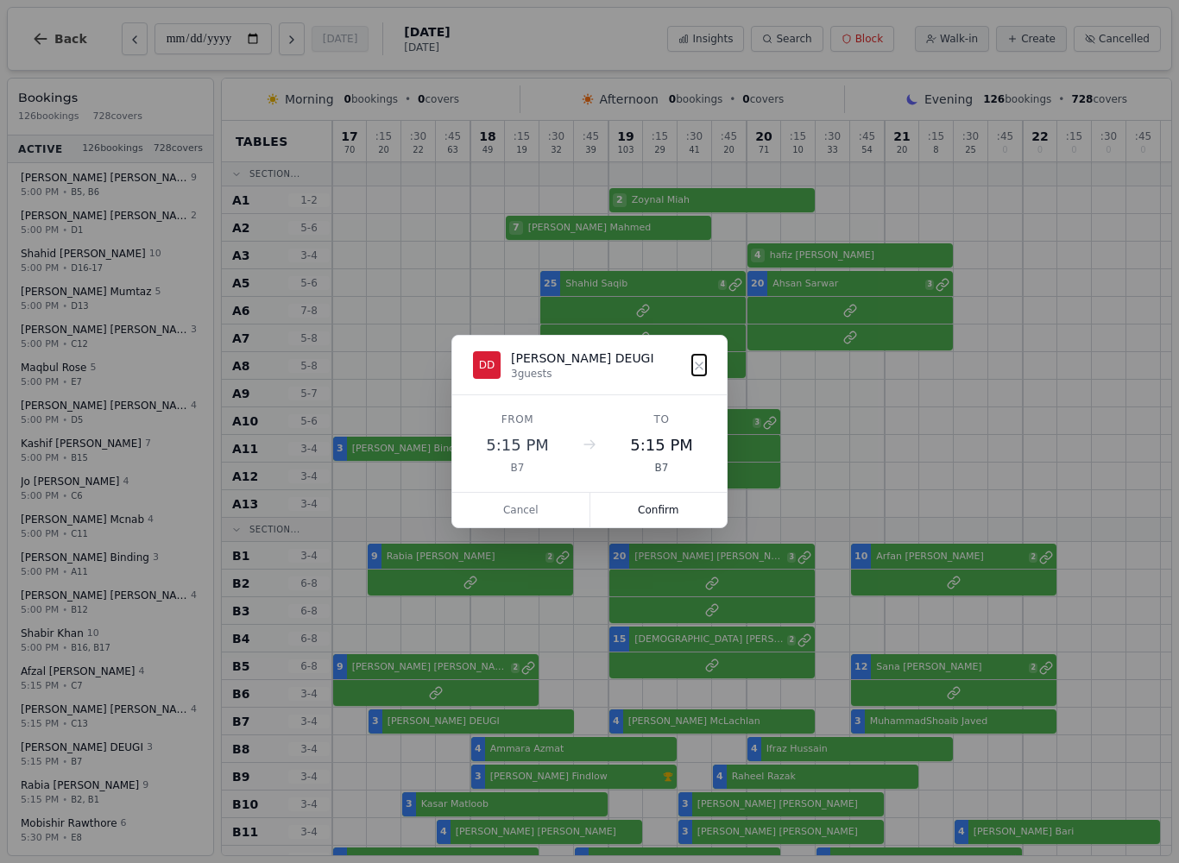
click at [451, 420] on dialog "DD DAVE DEUGI 3 guests From 5:15 PM B7 To 5:15 PM B7 Cancel Confirm" at bounding box center [589, 431] width 276 height 193
click at [451, 413] on dialog "DD DAVE DEUGI 3 guests From 5:15 PM B7 To 5:15 PM B7 Cancel Confirm" at bounding box center [589, 431] width 276 height 193
click at [451, 528] on dialog "DD DAVE DEUGI 3 guests From 5:15 PM B7 To 5:15 PM B7 Cancel Confirm" at bounding box center [589, 431] width 276 height 193
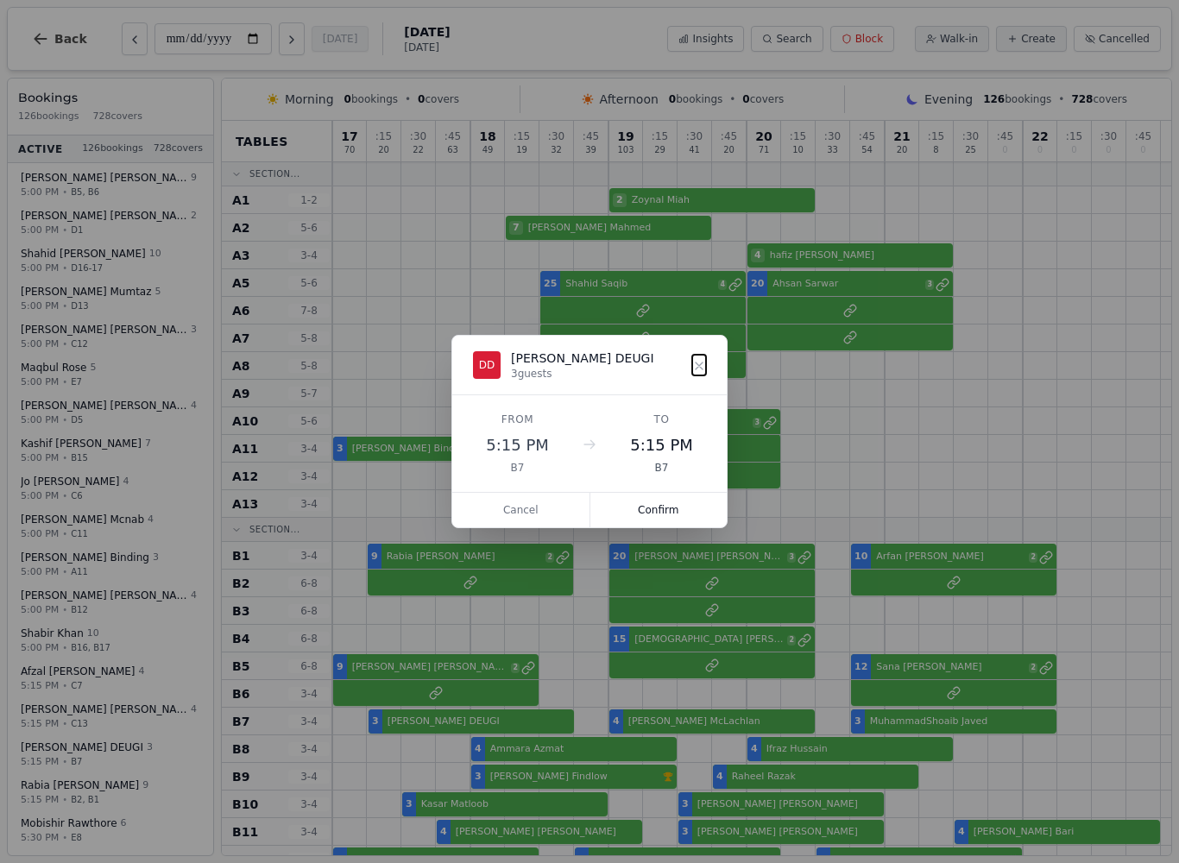
click at [451, 528] on dialog "DD DAVE DEUGI 3 guests From 5:15 PM B7 To 5:15 PM B7 Cancel Confirm" at bounding box center [589, 431] width 276 height 193
click at [702, 371] on icon at bounding box center [699, 366] width 14 height 14
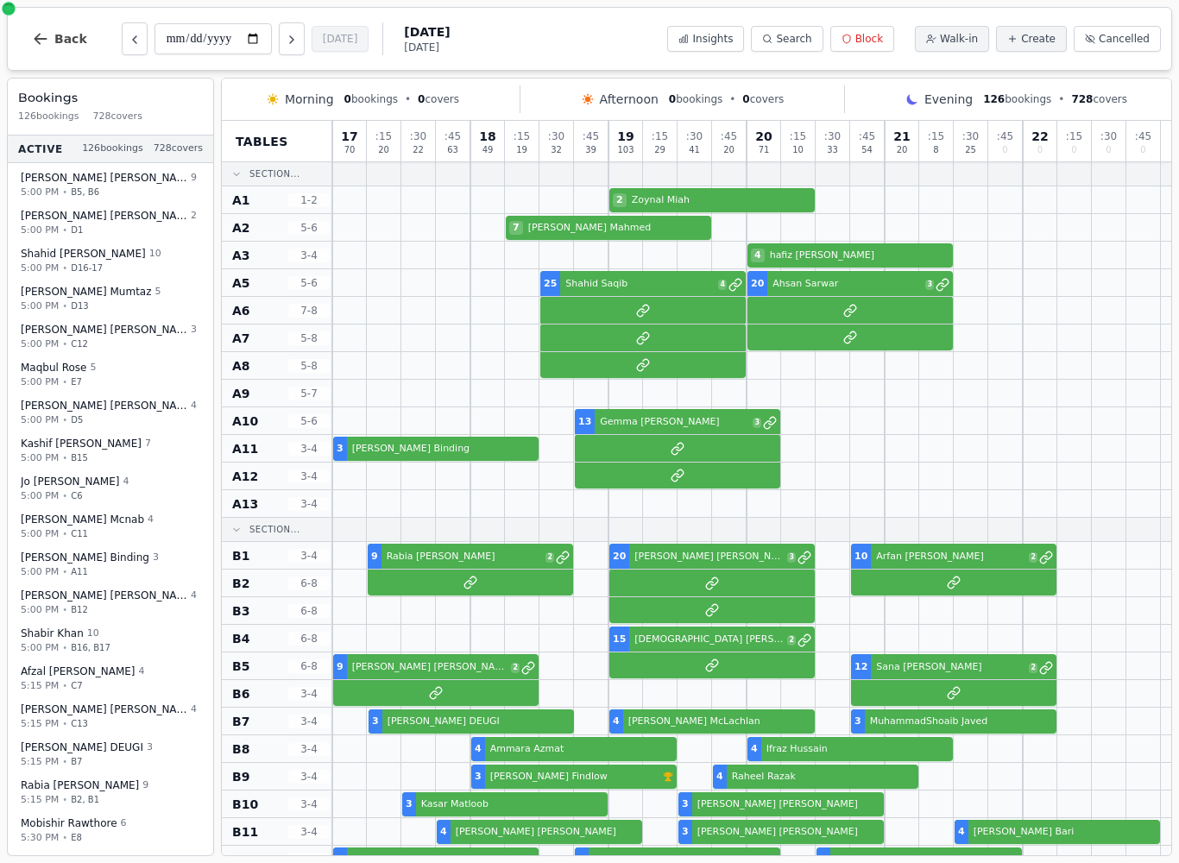
click at [58, 55] on button "Back" at bounding box center [59, 38] width 83 height 41
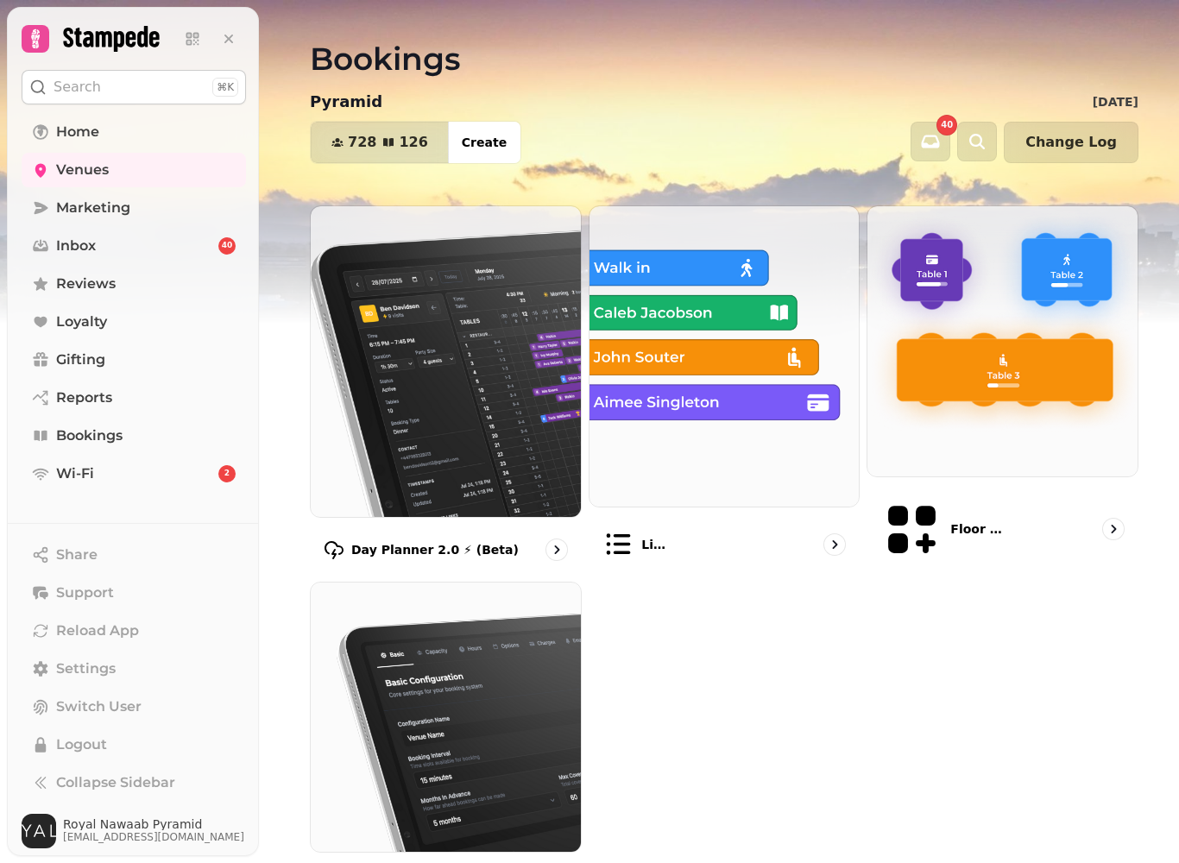
click at [365, 444] on img at bounding box center [446, 361] width 270 height 311
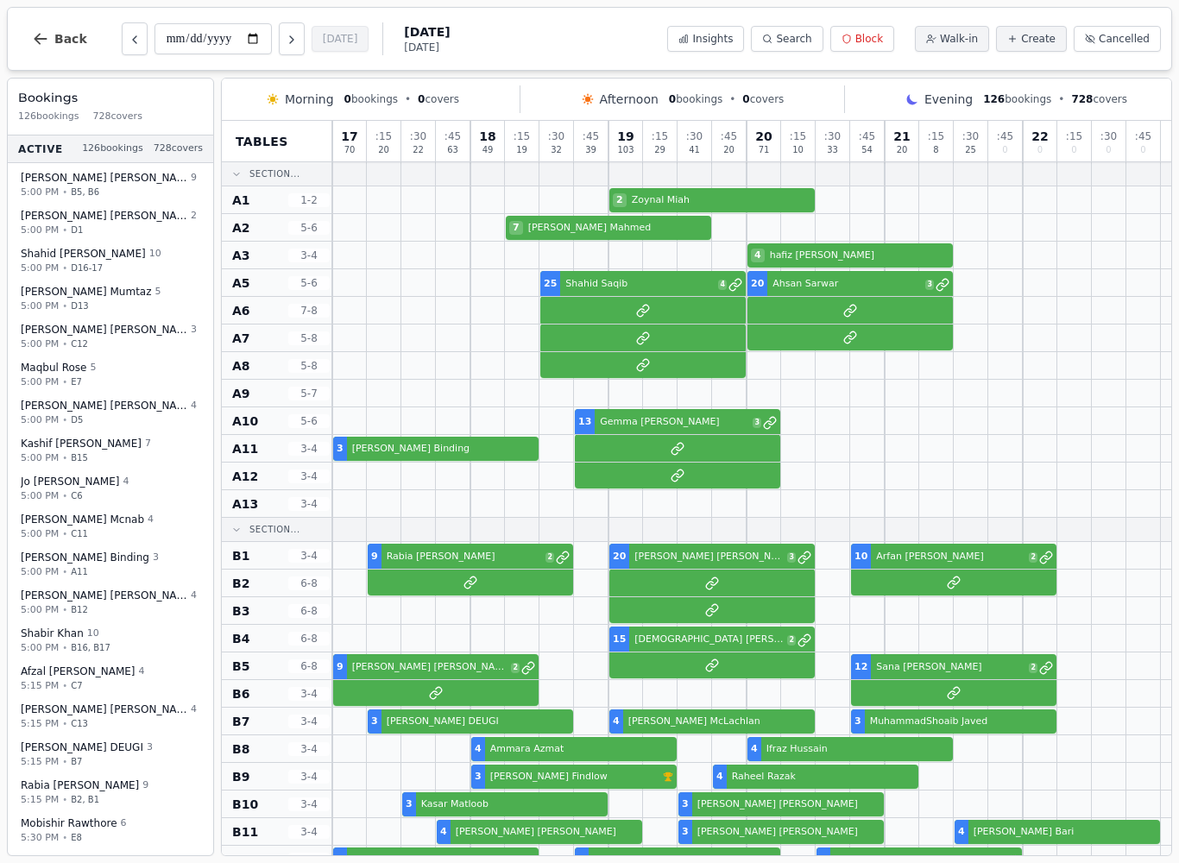
click at [65, 26] on button "Back" at bounding box center [59, 38] width 83 height 41
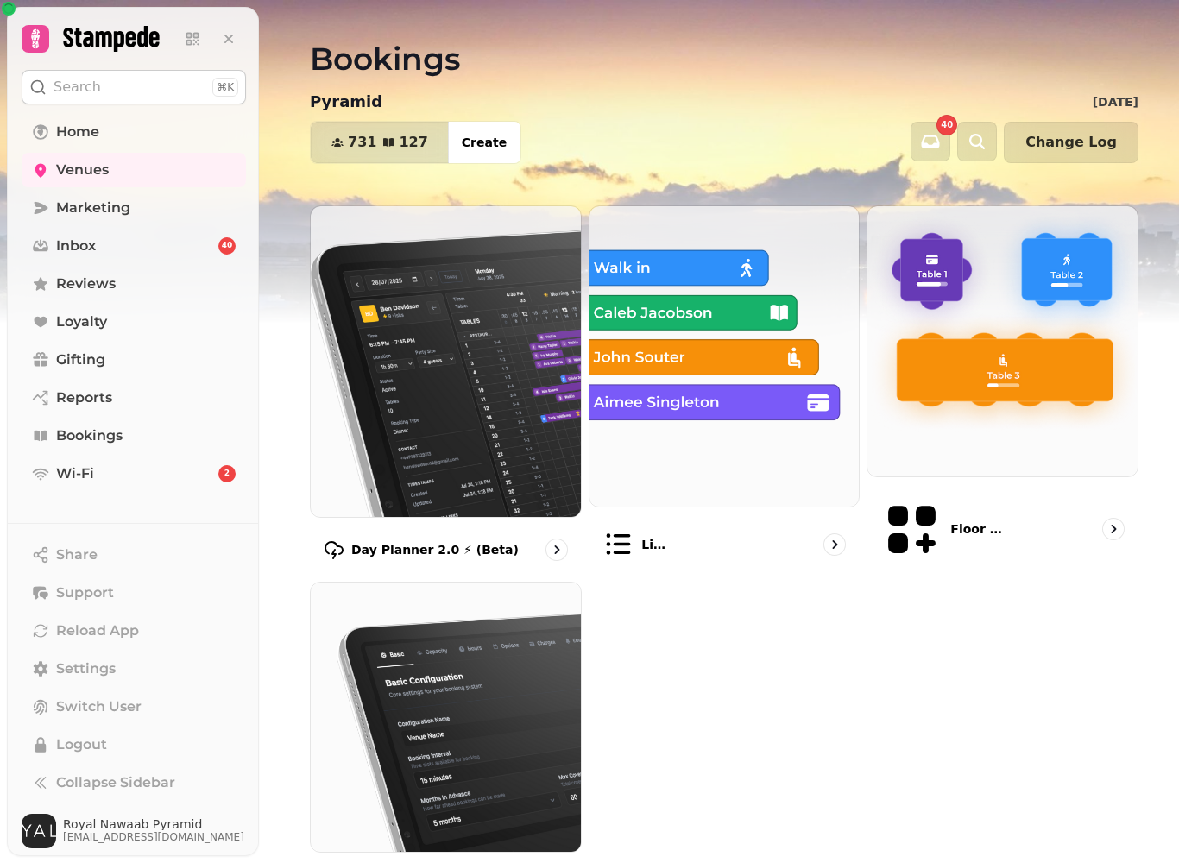
click at [356, 456] on img at bounding box center [446, 361] width 270 height 311
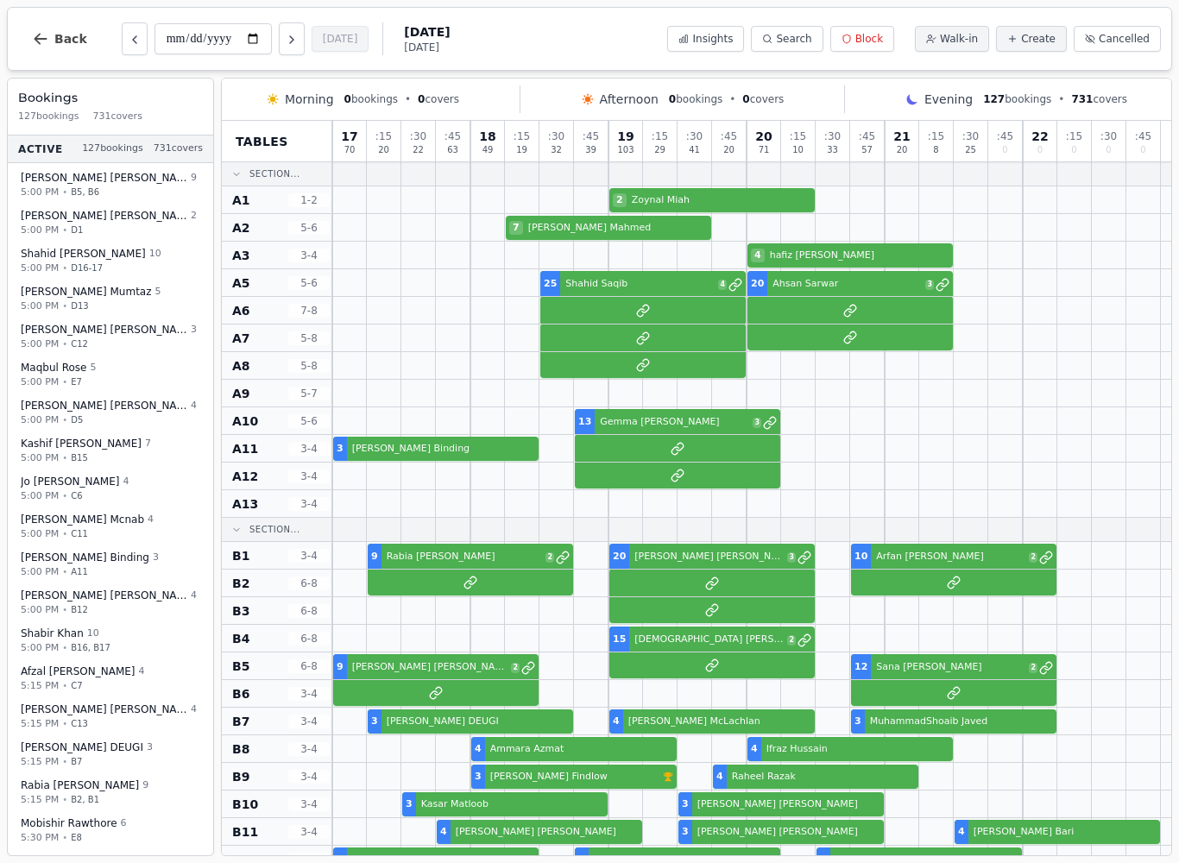
click at [285, 35] on icon "Next day" at bounding box center [292, 40] width 14 height 14
type input "**********"
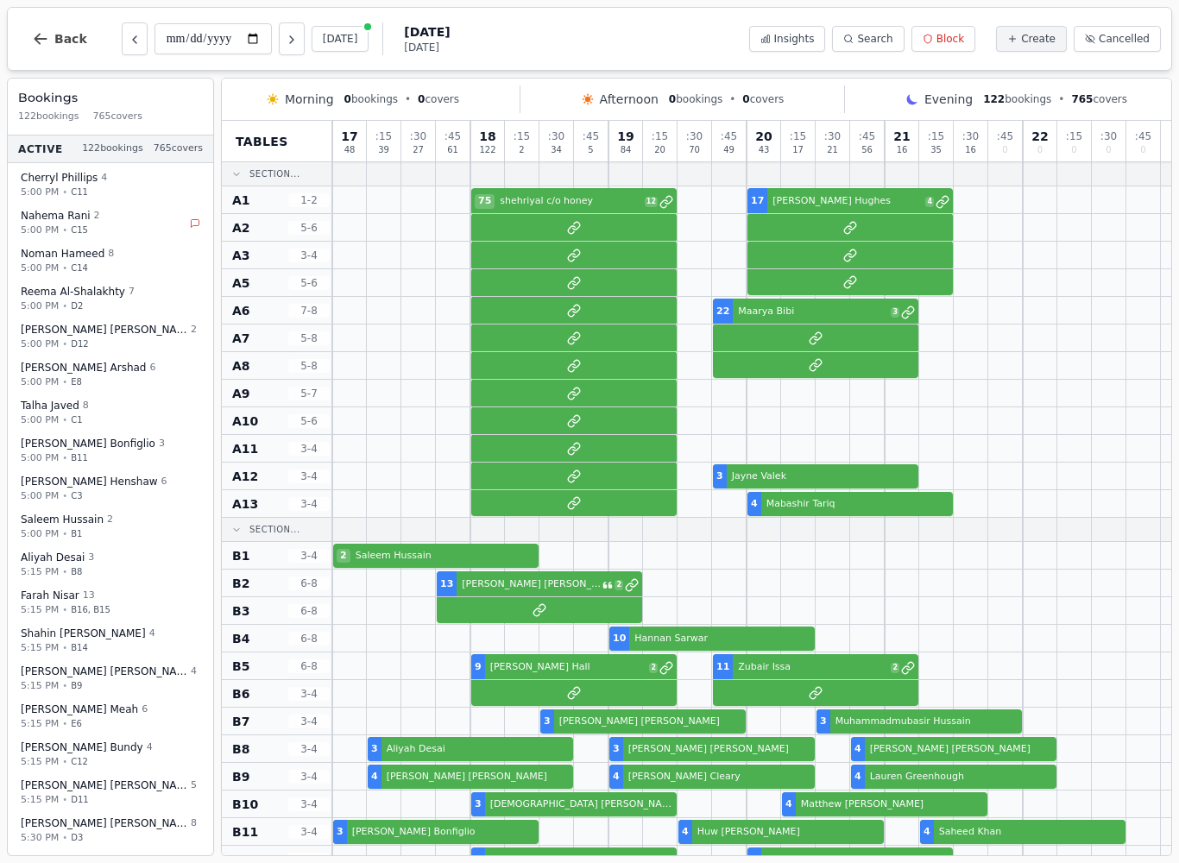
click at [861, 39] on button "Search" at bounding box center [868, 39] width 72 height 26
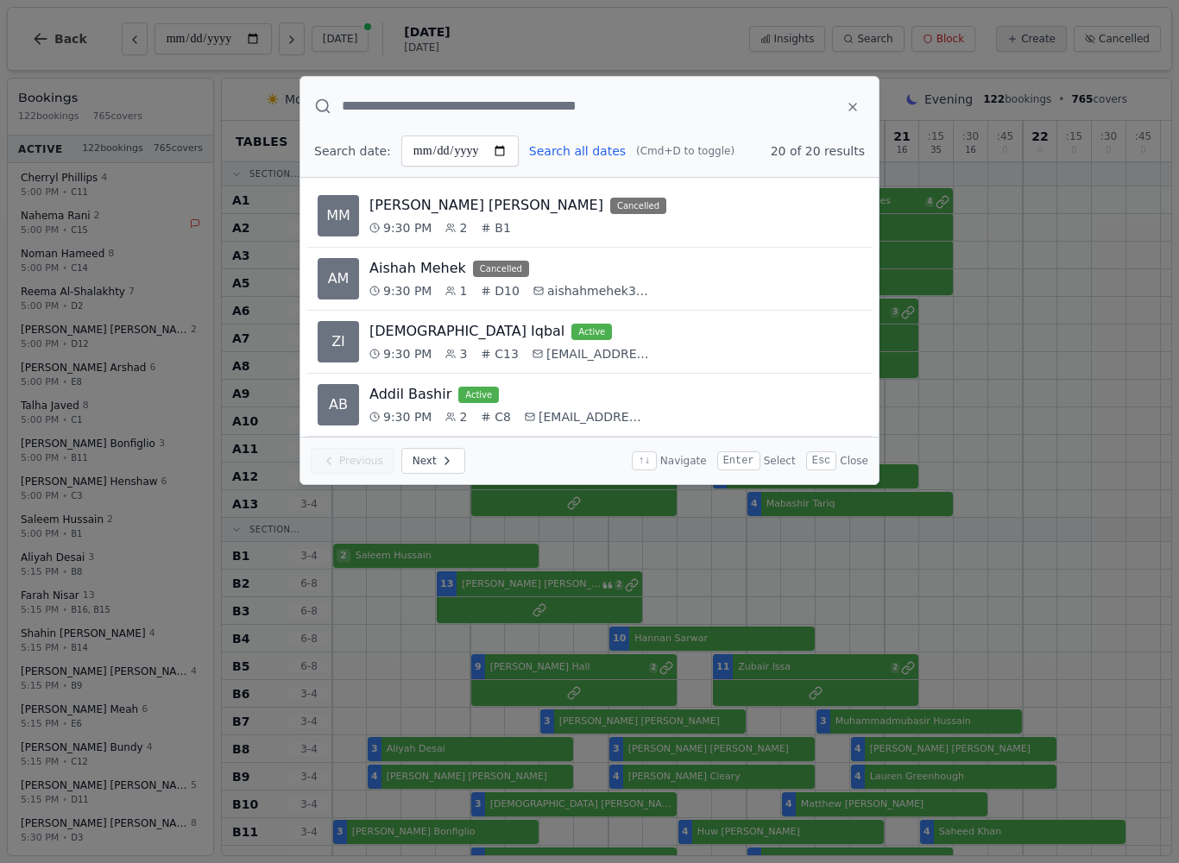
type input "*"
click at [844, 93] on button at bounding box center [853, 106] width 24 height 31
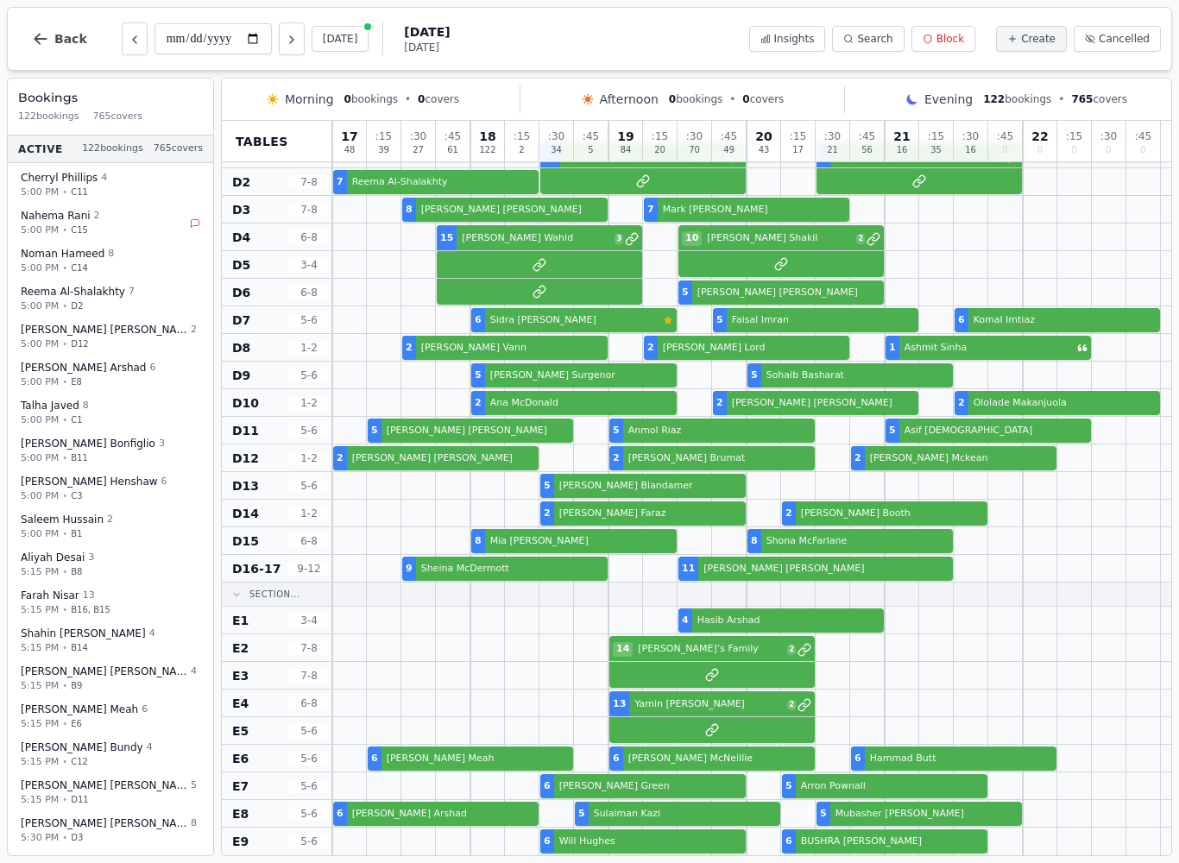
scroll to position [1380, 0]
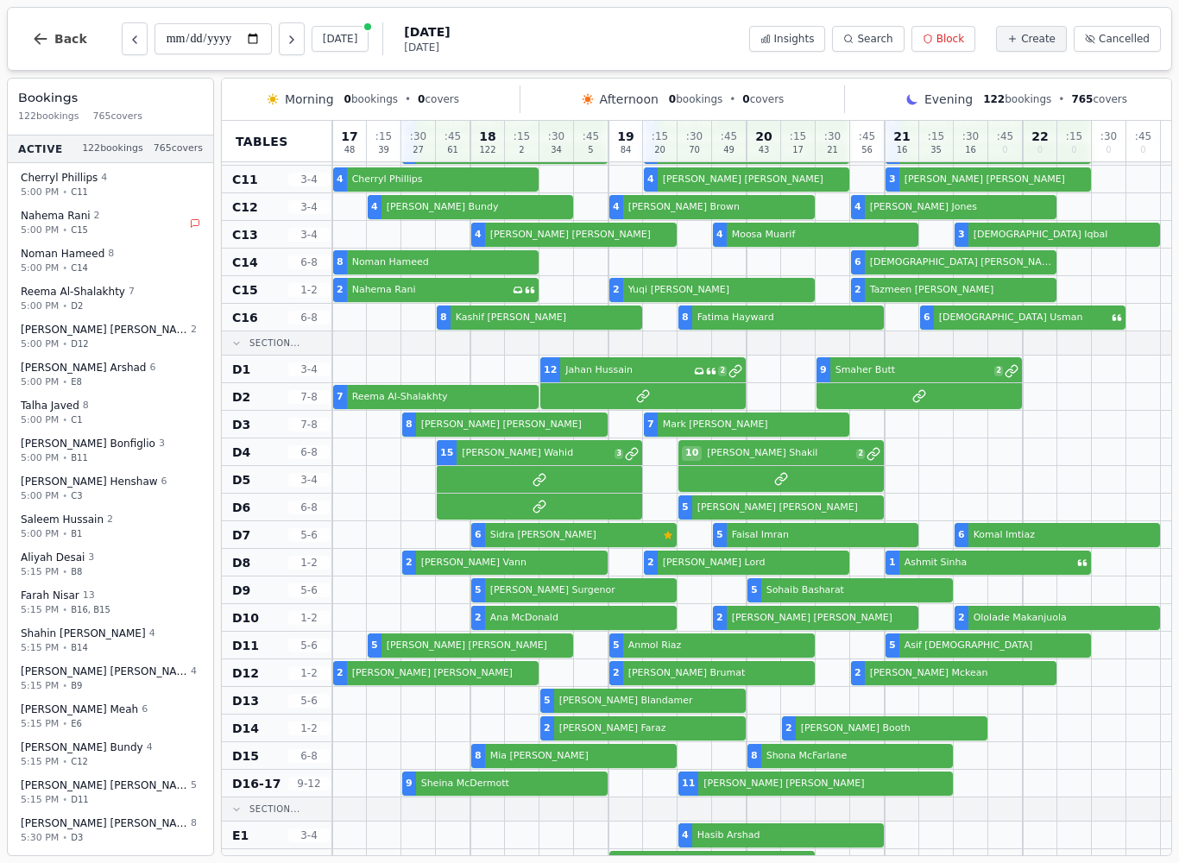
click at [143, 44] on button "Previous day" at bounding box center [135, 38] width 26 height 33
type input "**********"
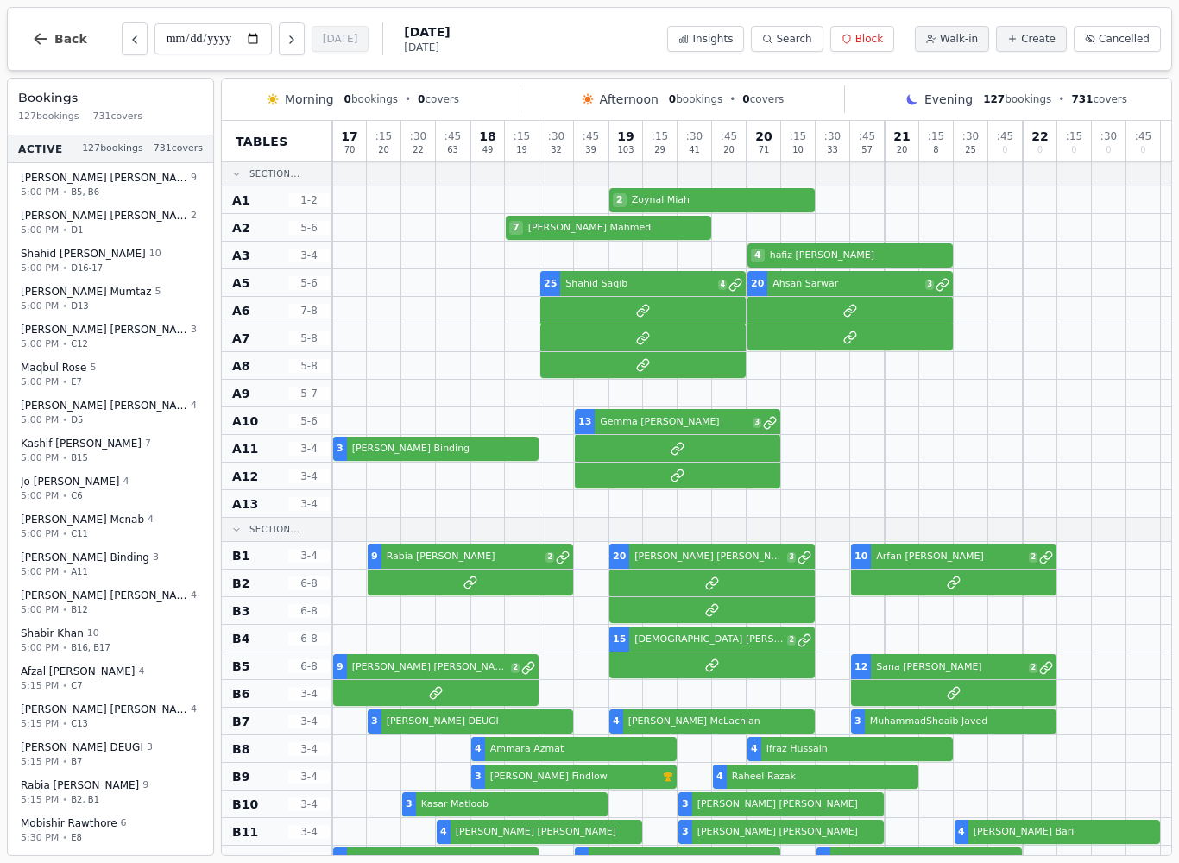
scroll to position [0, 0]
